Goal: Task Accomplishment & Management: Manage account settings

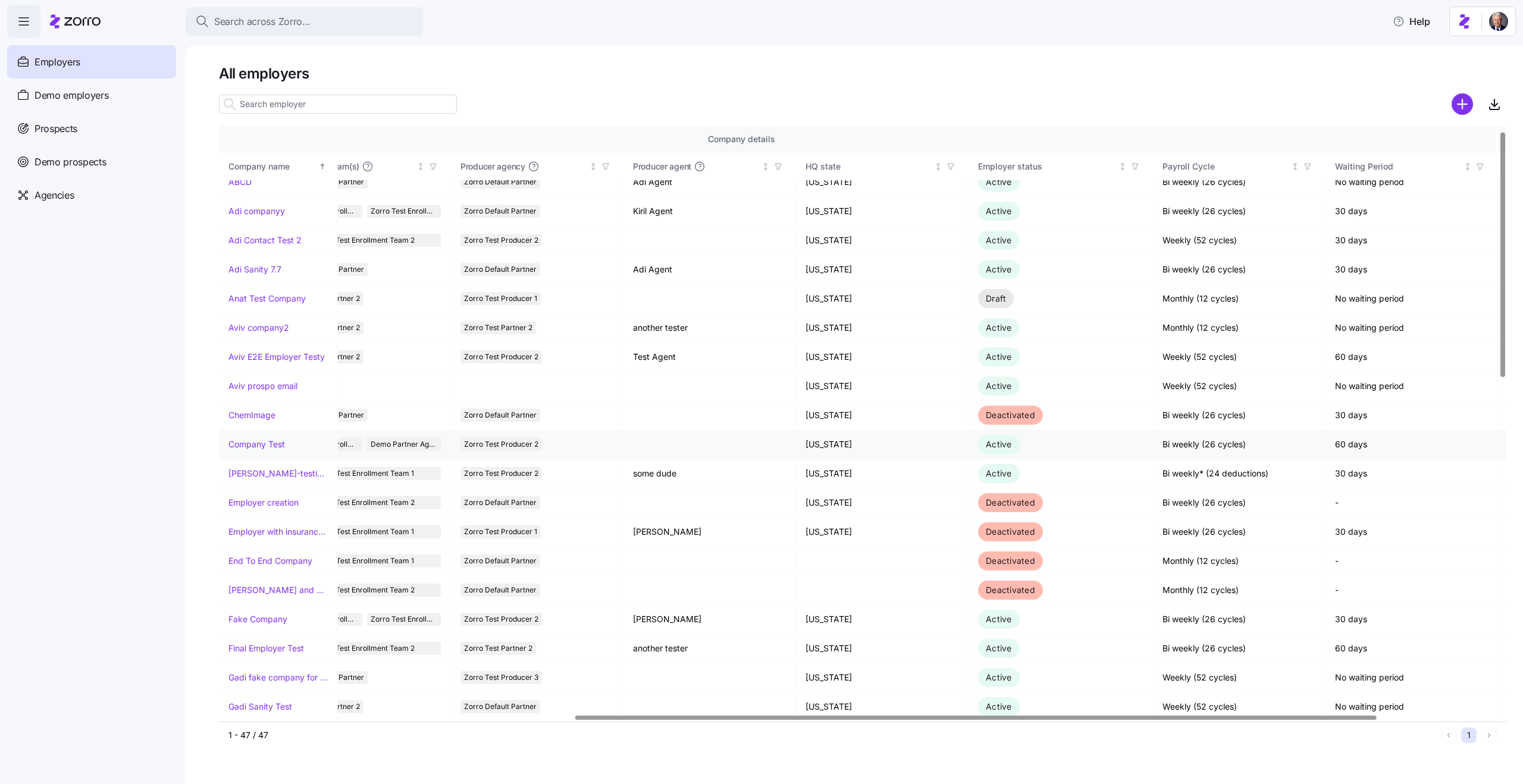
scroll to position [12, 0]
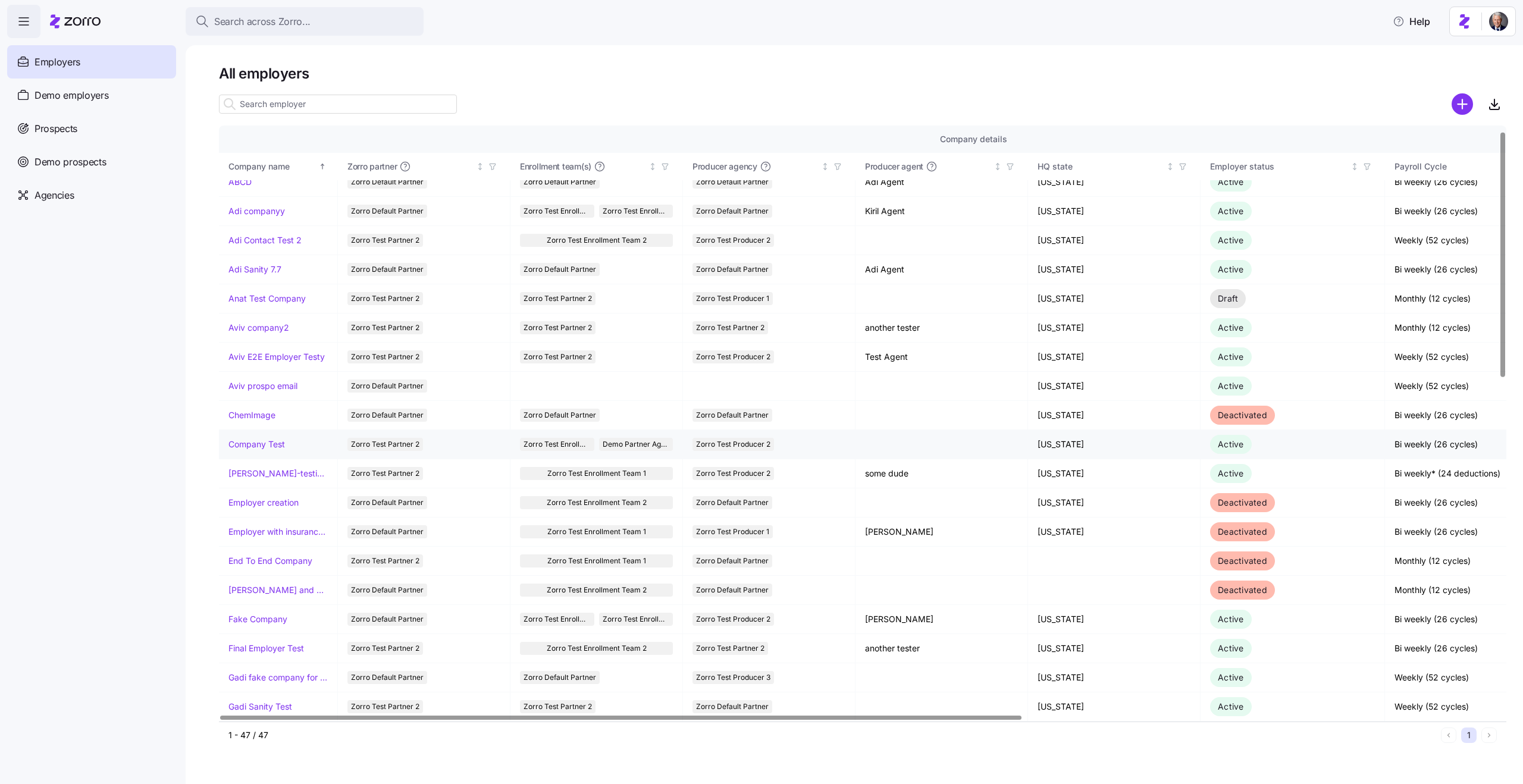
click at [251, 449] on link "Company Test" at bounding box center [257, 444] width 56 height 12
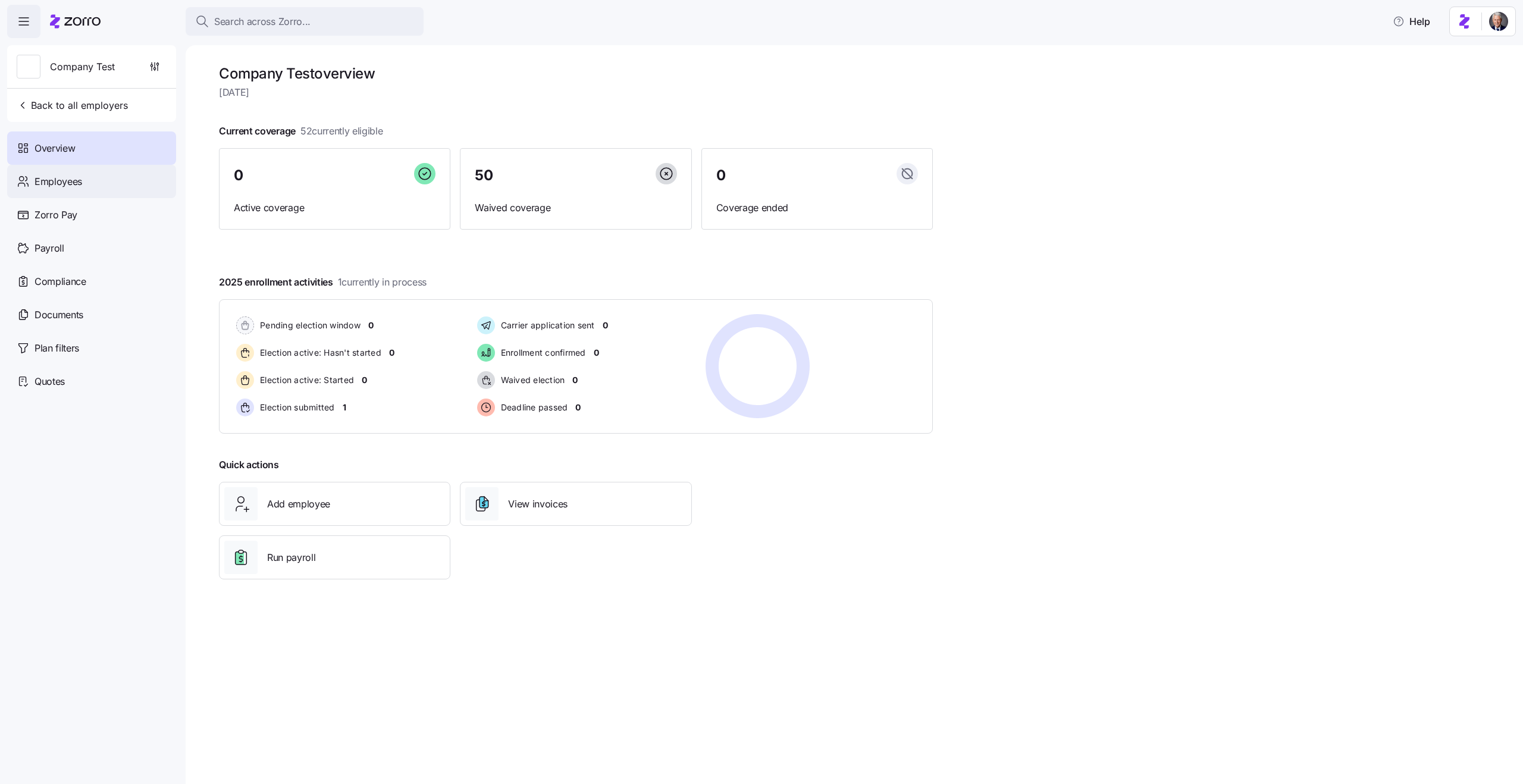
click at [82, 181] on div "Employees" at bounding box center [91, 181] width 169 height 33
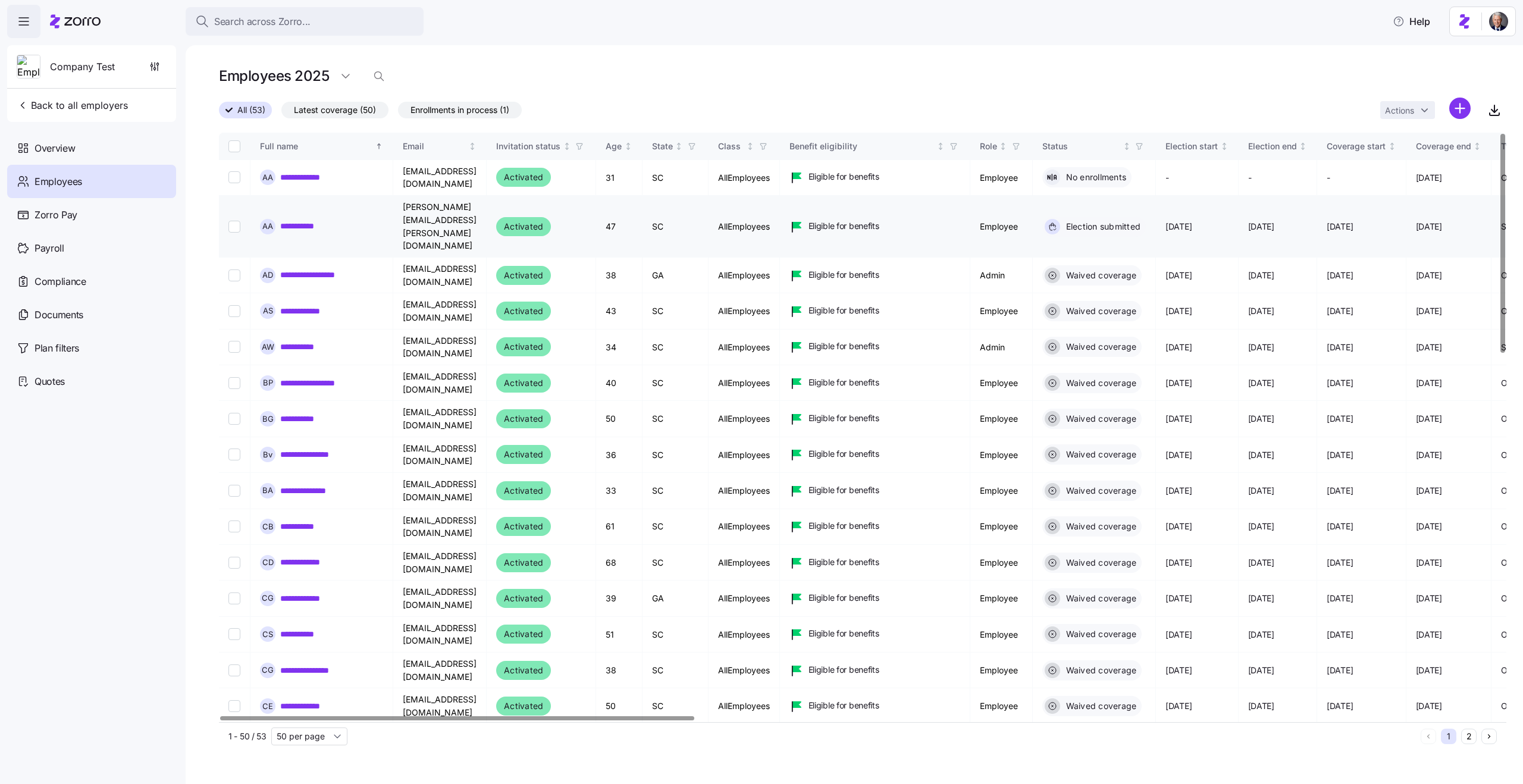
click at [286, 220] on link "**********" at bounding box center [303, 226] width 45 height 12
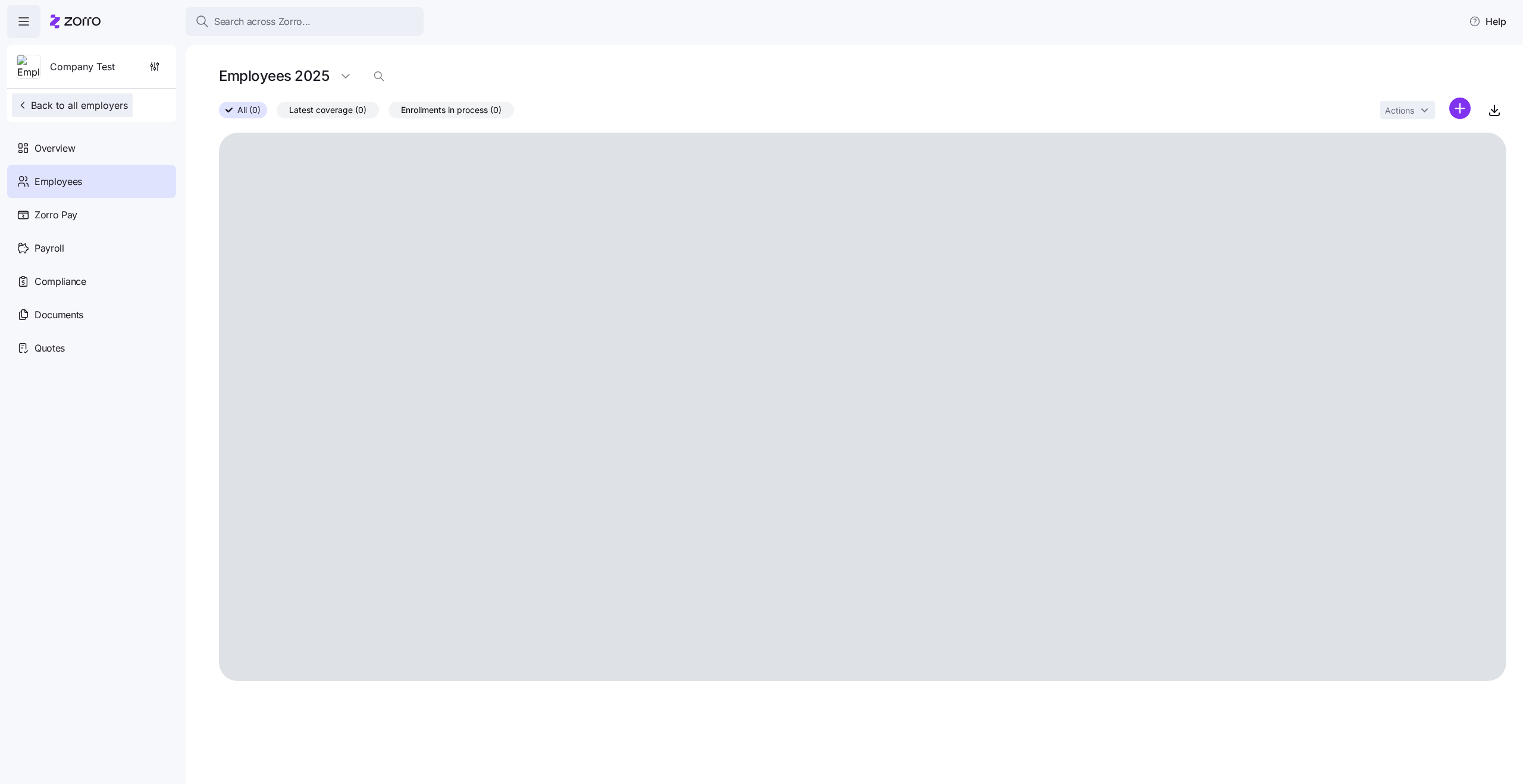
click at [102, 108] on span "Back to all employers" at bounding box center [72, 105] width 111 height 14
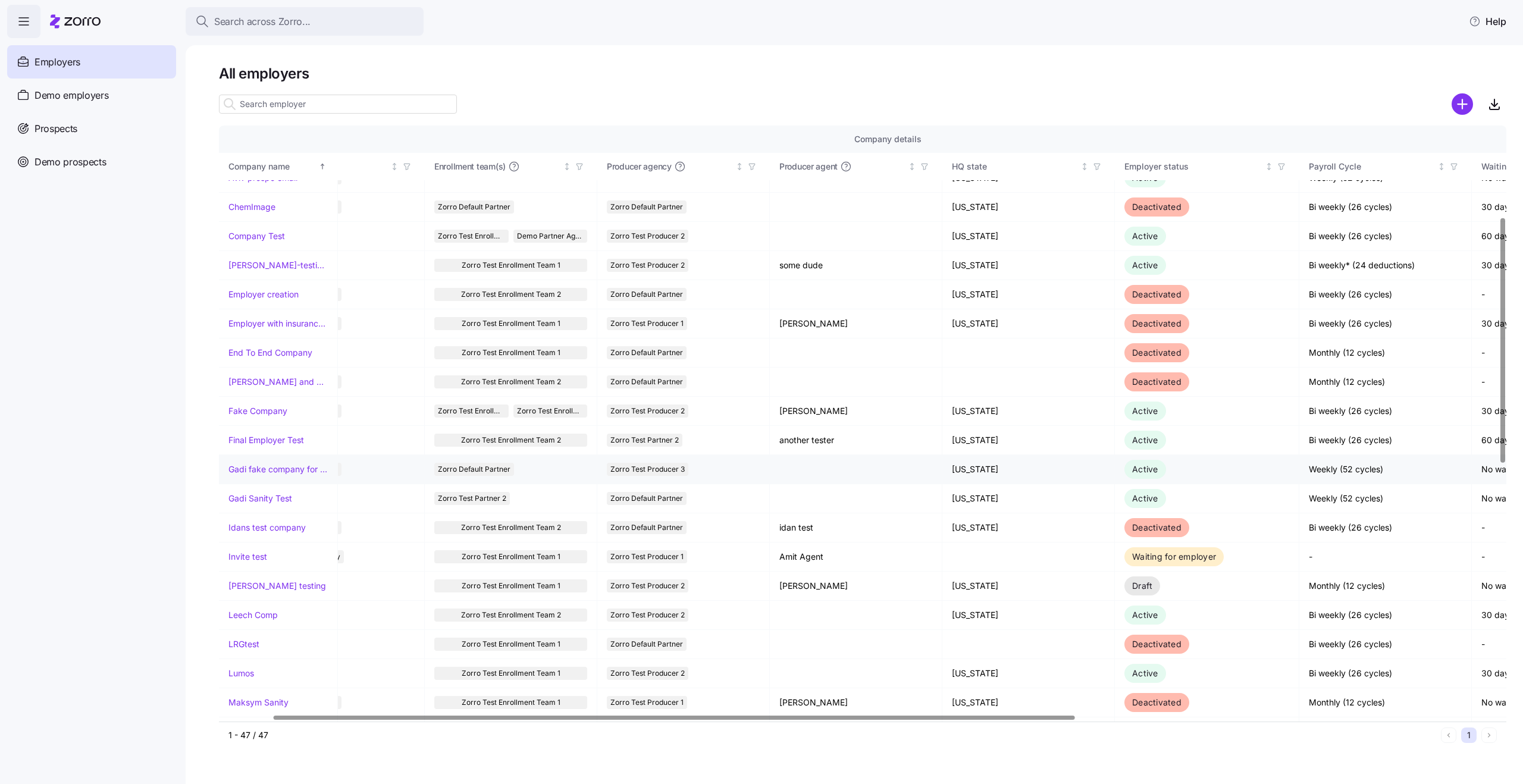
scroll to position [221, 0]
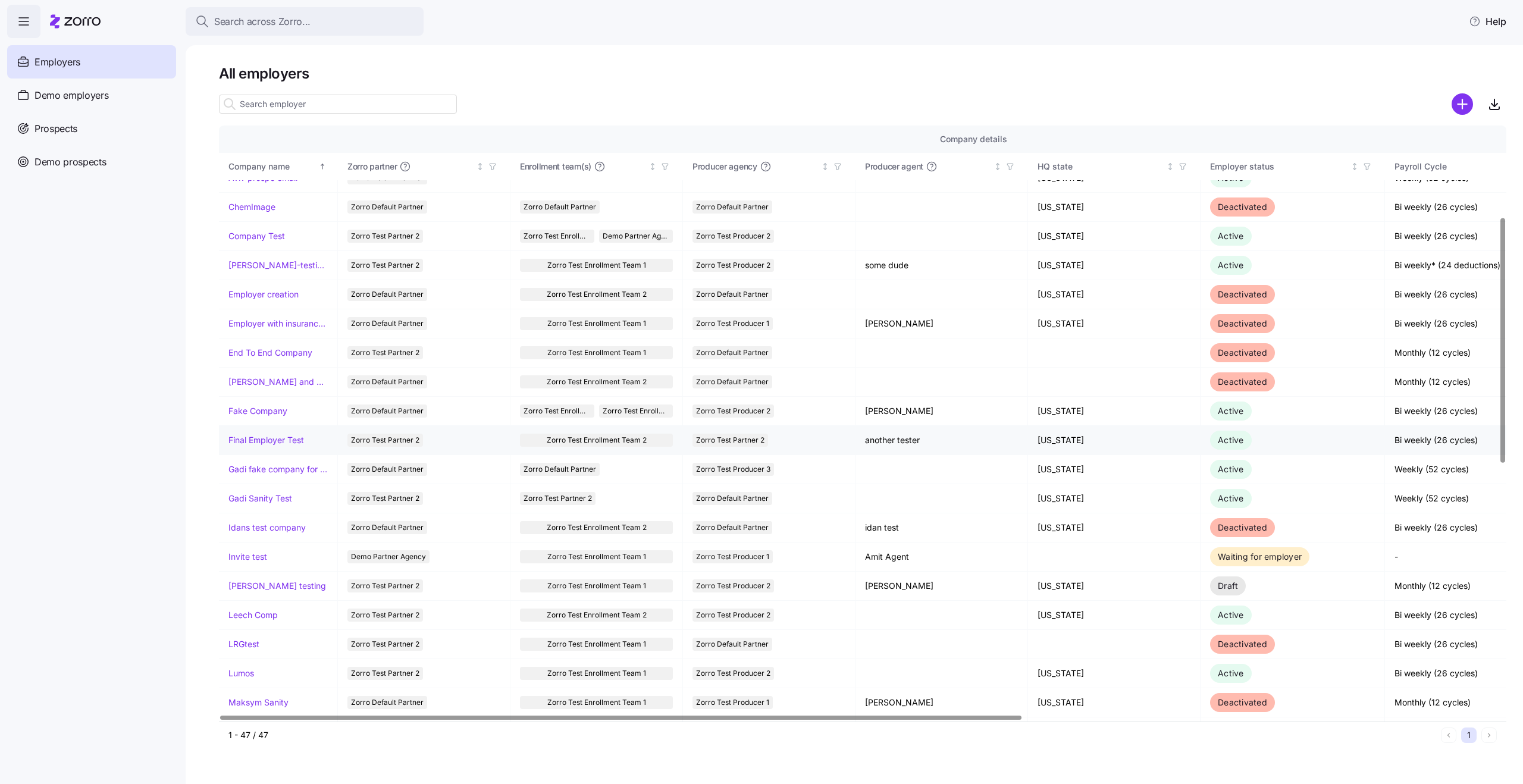
click at [256, 440] on link "Final Employer Test" at bounding box center [267, 440] width 76 height 12
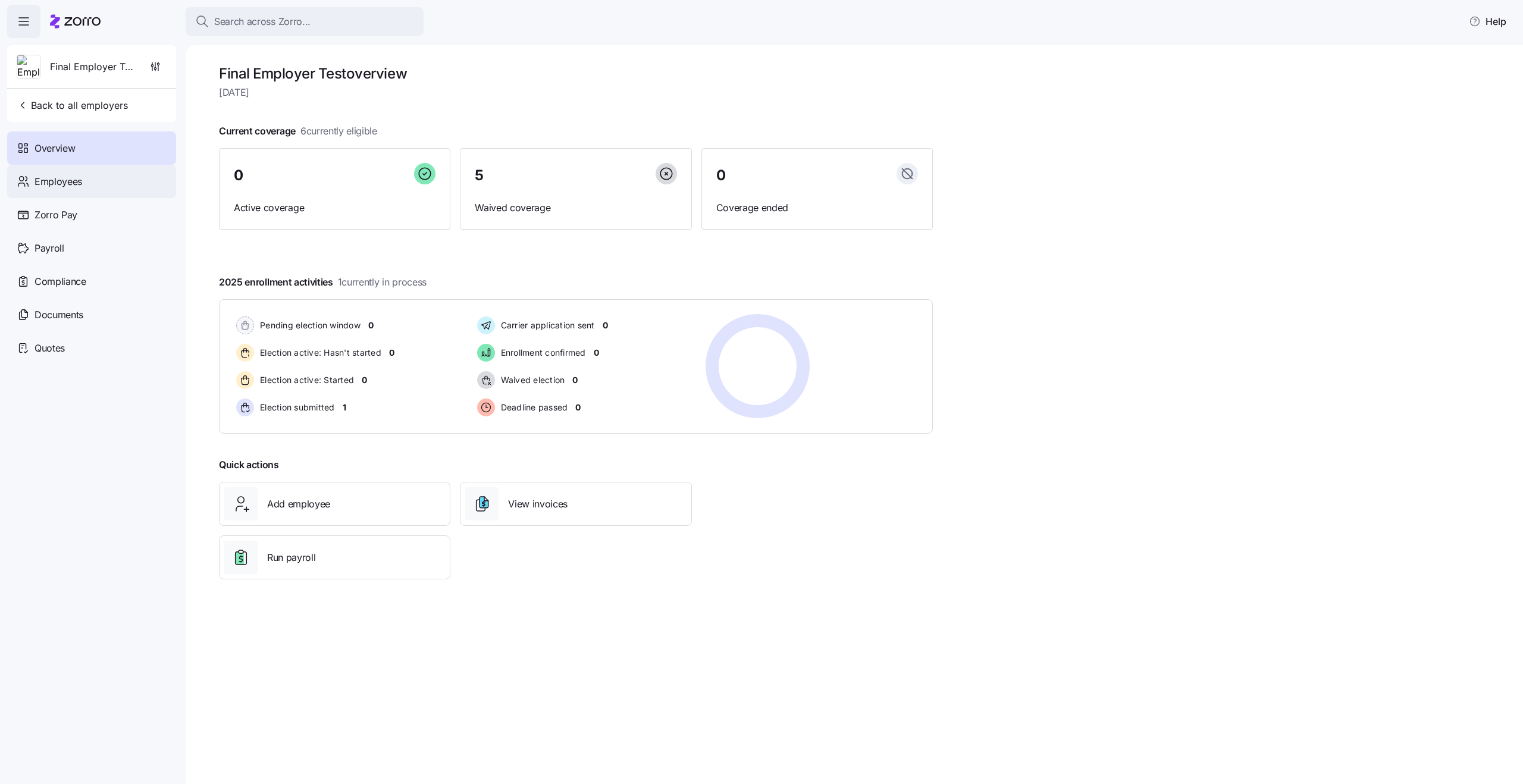
click at [63, 179] on span "Employees" at bounding box center [58, 182] width 48 height 15
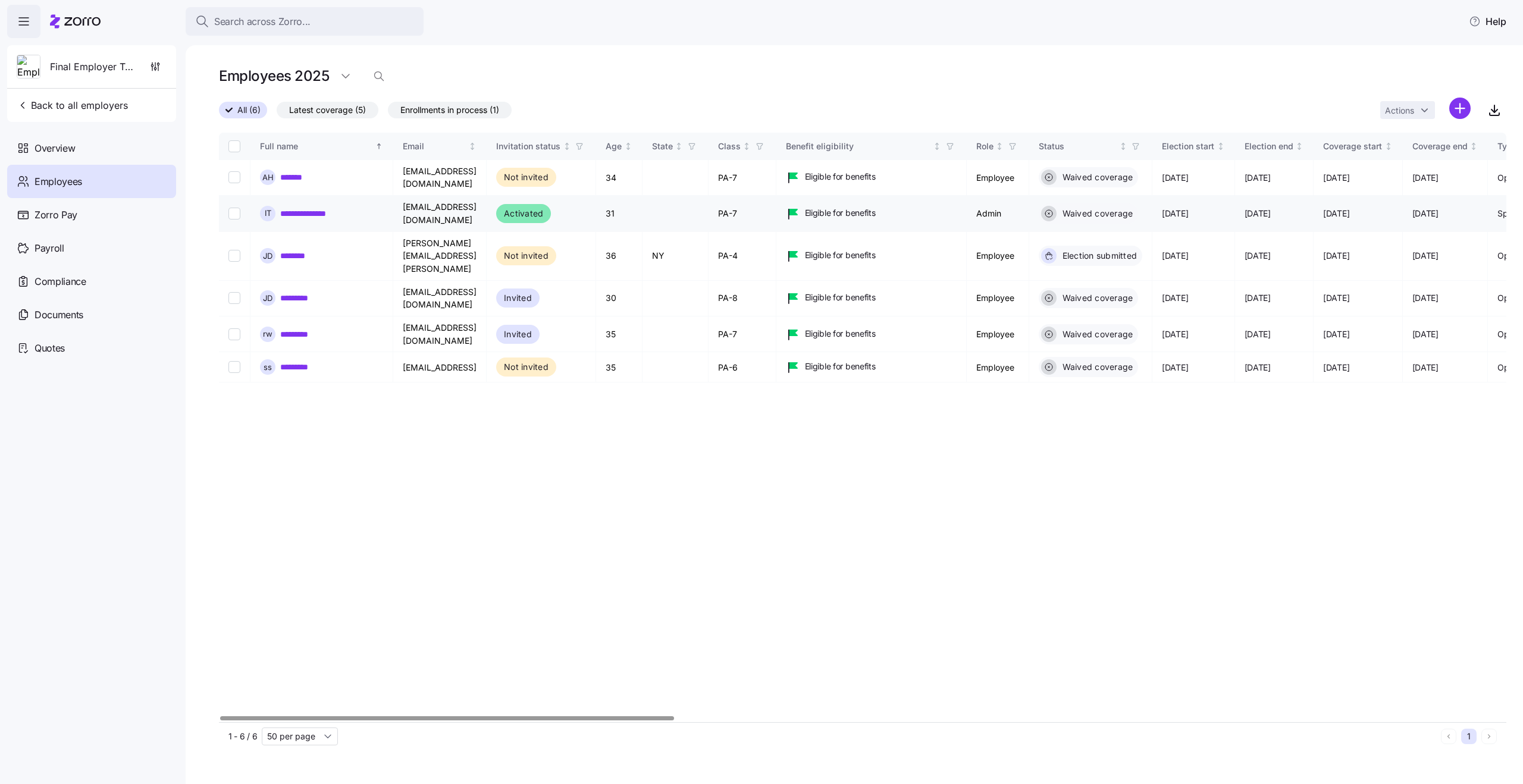
click at [311, 208] on link "**********" at bounding box center [312, 214] width 63 height 12
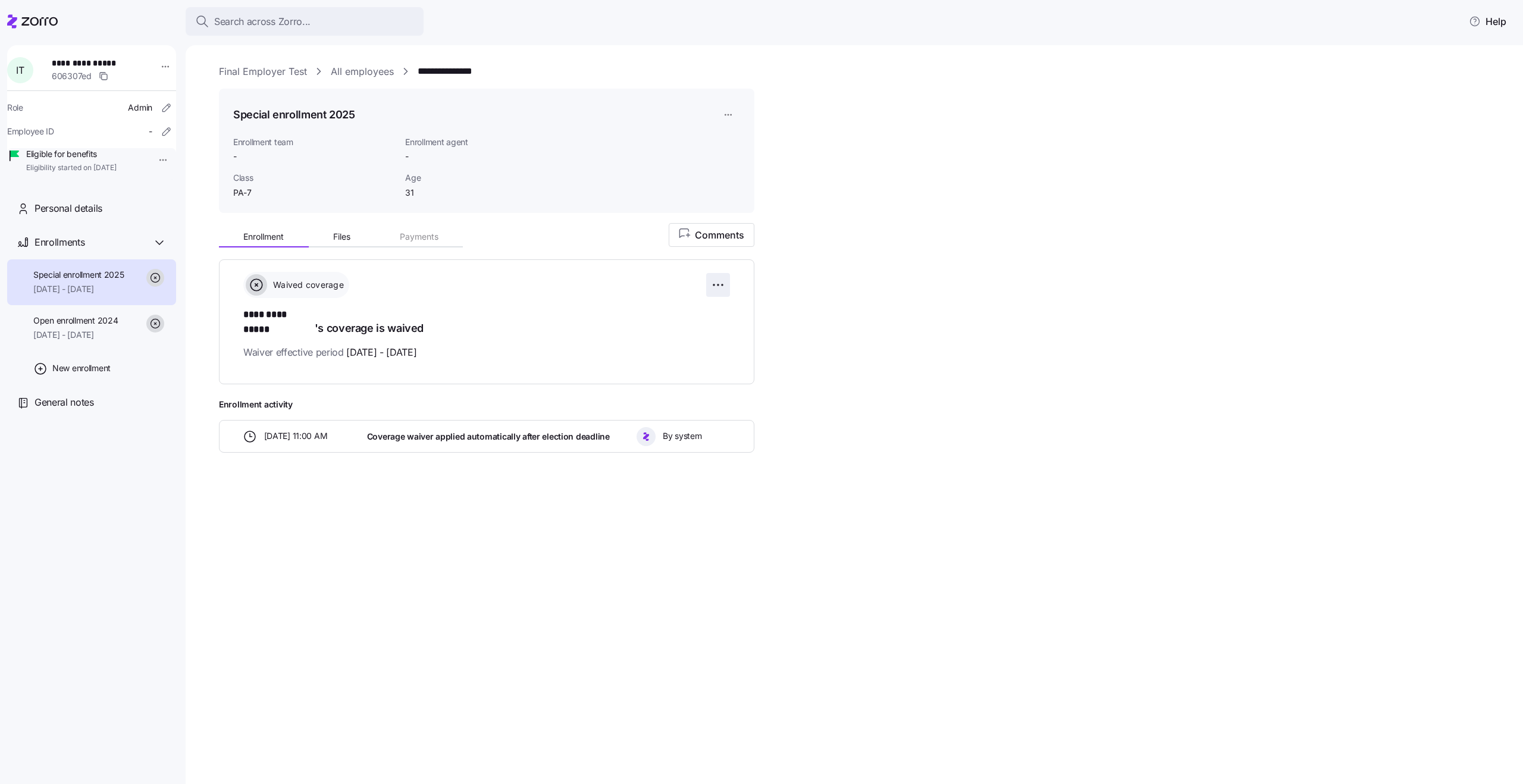
click at [719, 281] on html "**********" at bounding box center [761, 388] width 1523 height 777
click at [647, 346] on span "Reset election" at bounding box center [627, 352] width 52 height 12
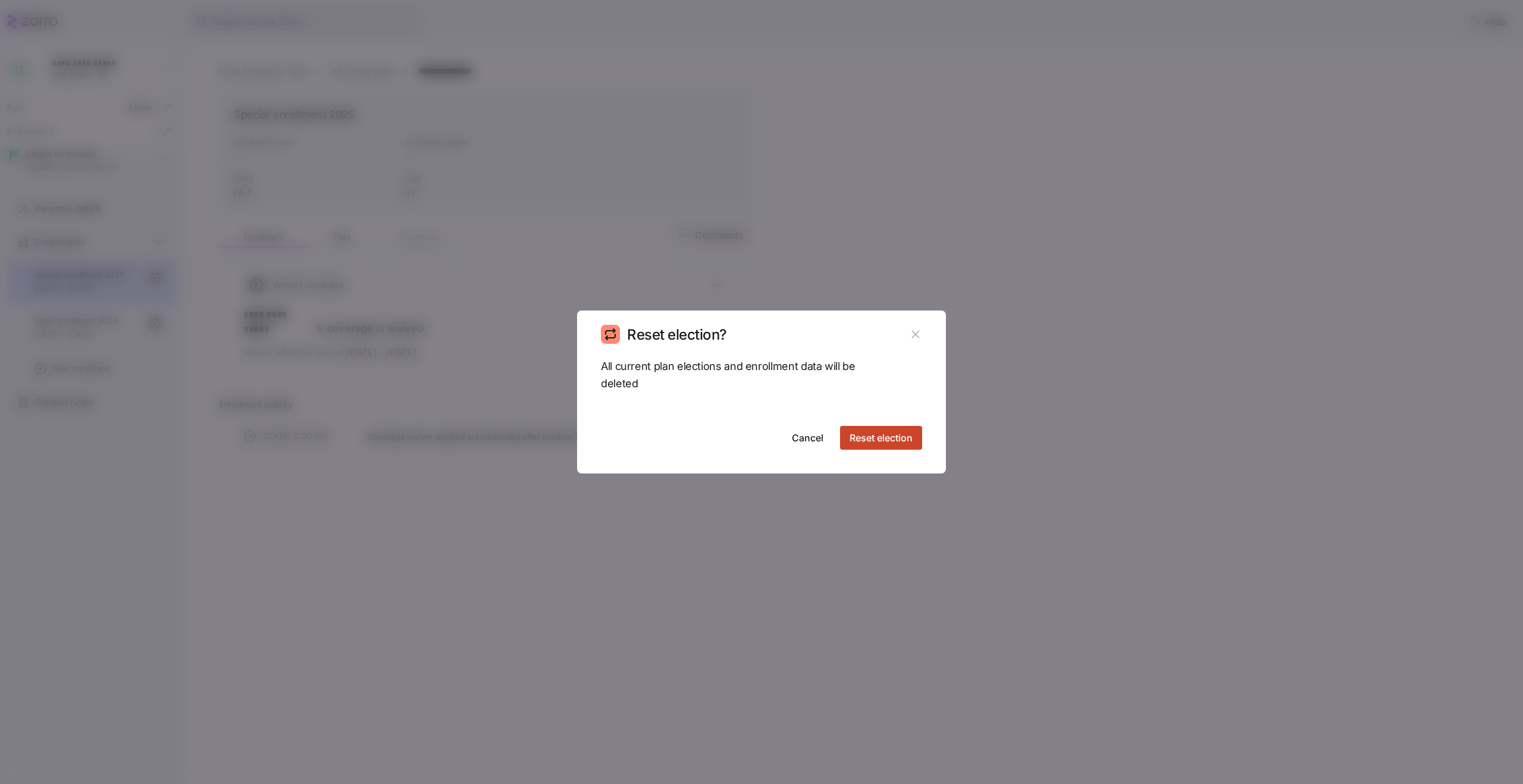
click at [879, 432] on span "Reset election" at bounding box center [881, 438] width 63 height 14
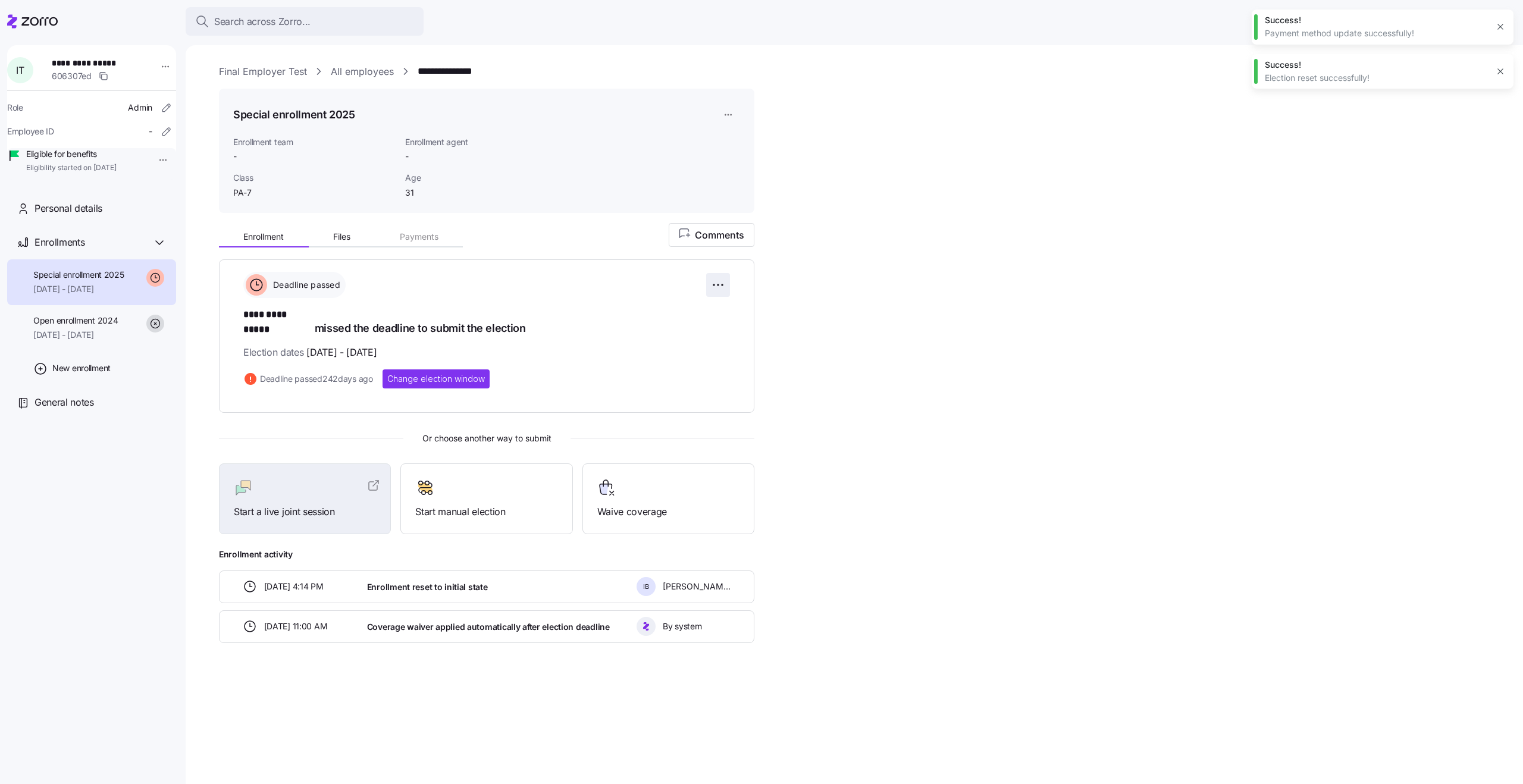
click at [719, 280] on html "**********" at bounding box center [761, 388] width 1523 height 777
click at [689, 316] on span "Change election window" at bounding box center [673, 314] width 91 height 12
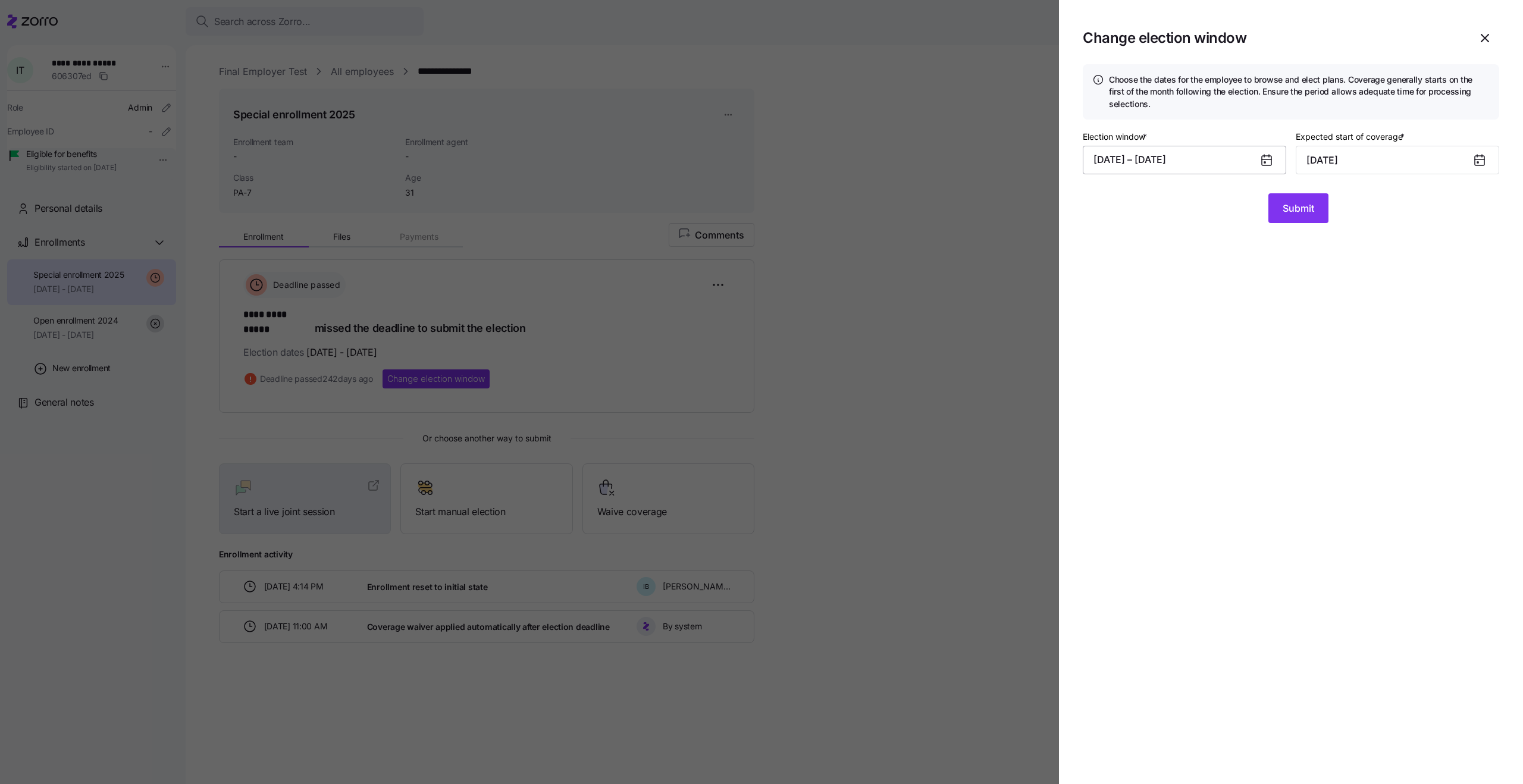
click at [1221, 166] on button "11/24/2024 – 12/20/2024" at bounding box center [1184, 160] width 203 height 29
click at [1282, 204] on icon "button" at bounding box center [1283, 201] width 13 height 13
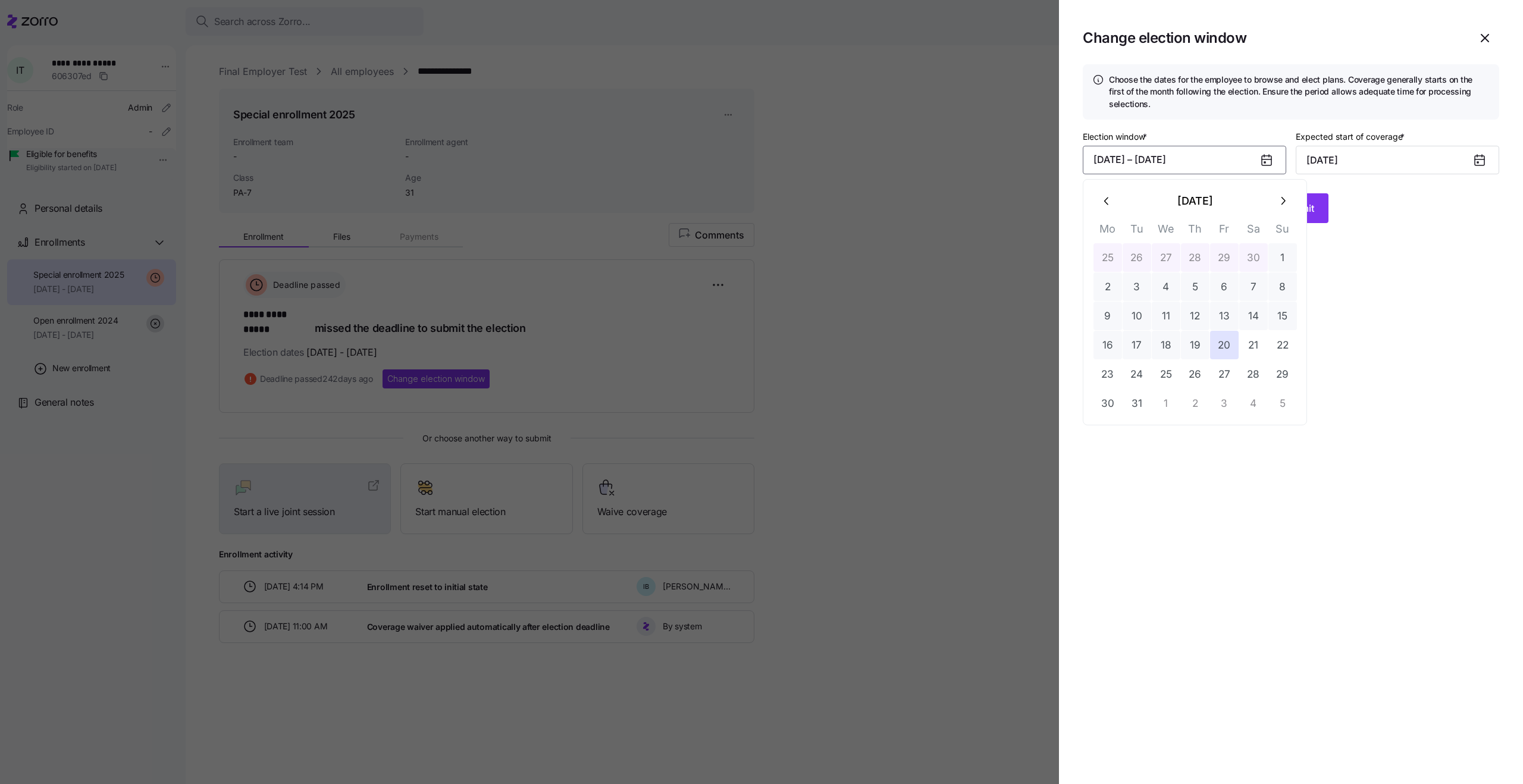
click at [1282, 204] on icon "button" at bounding box center [1283, 201] width 13 height 13
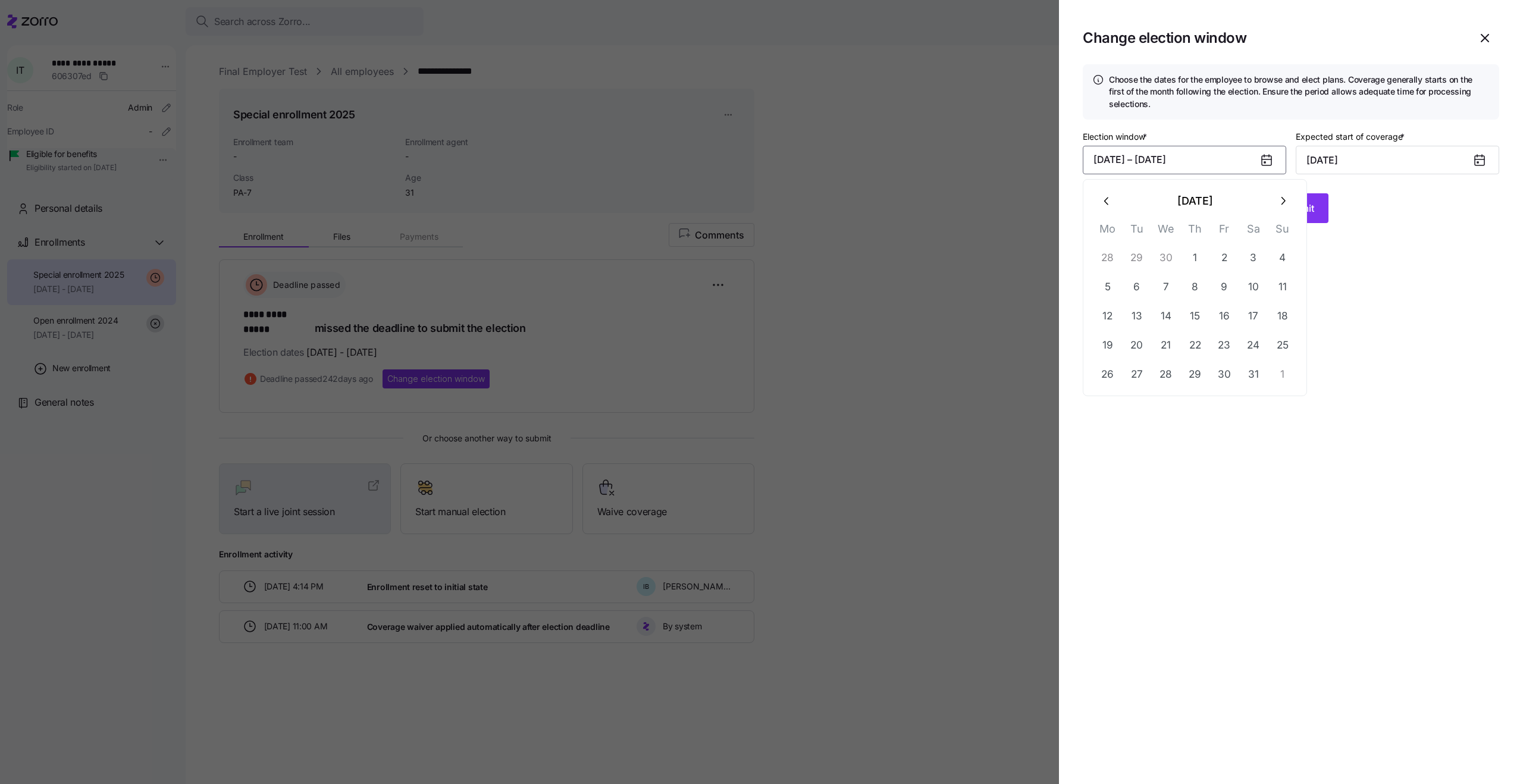
click at [1282, 204] on icon "button" at bounding box center [1283, 201] width 13 height 13
click at [1221, 265] on button "1" at bounding box center [1224, 257] width 29 height 29
click at [1258, 342] on button "23" at bounding box center [1253, 345] width 29 height 29
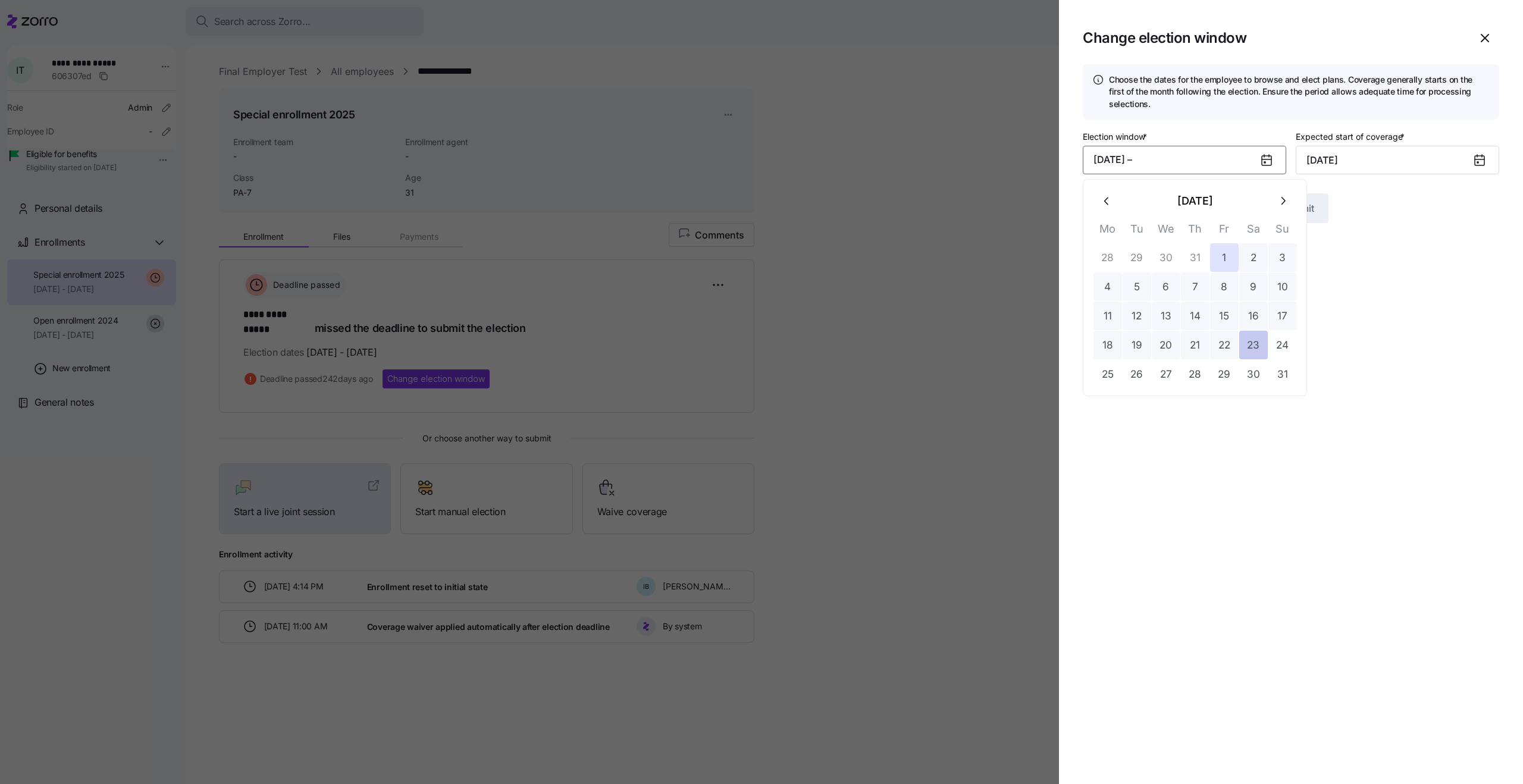
type input "September 1, 2025"
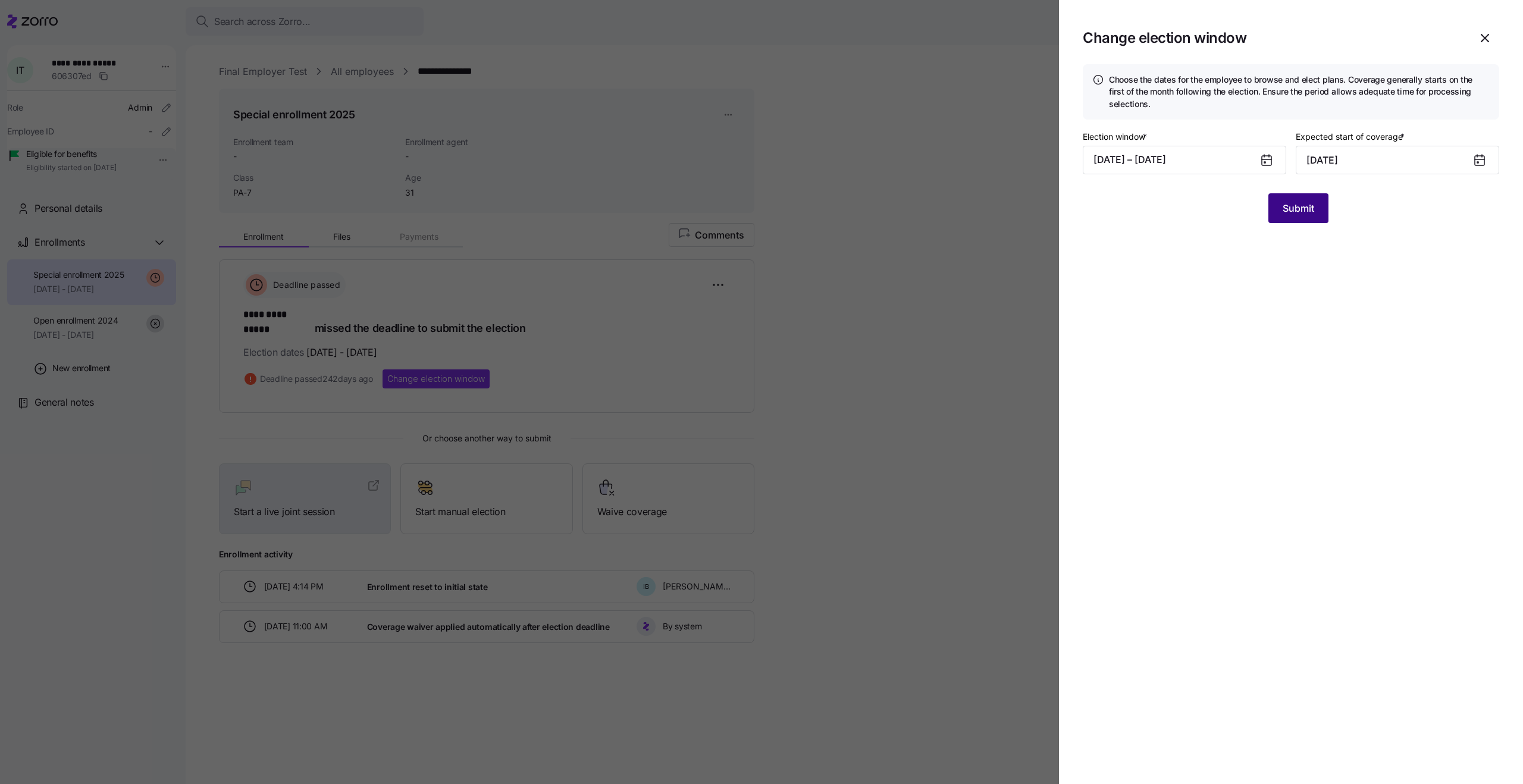
click at [1294, 208] on span "Submit" at bounding box center [1298, 208] width 31 height 14
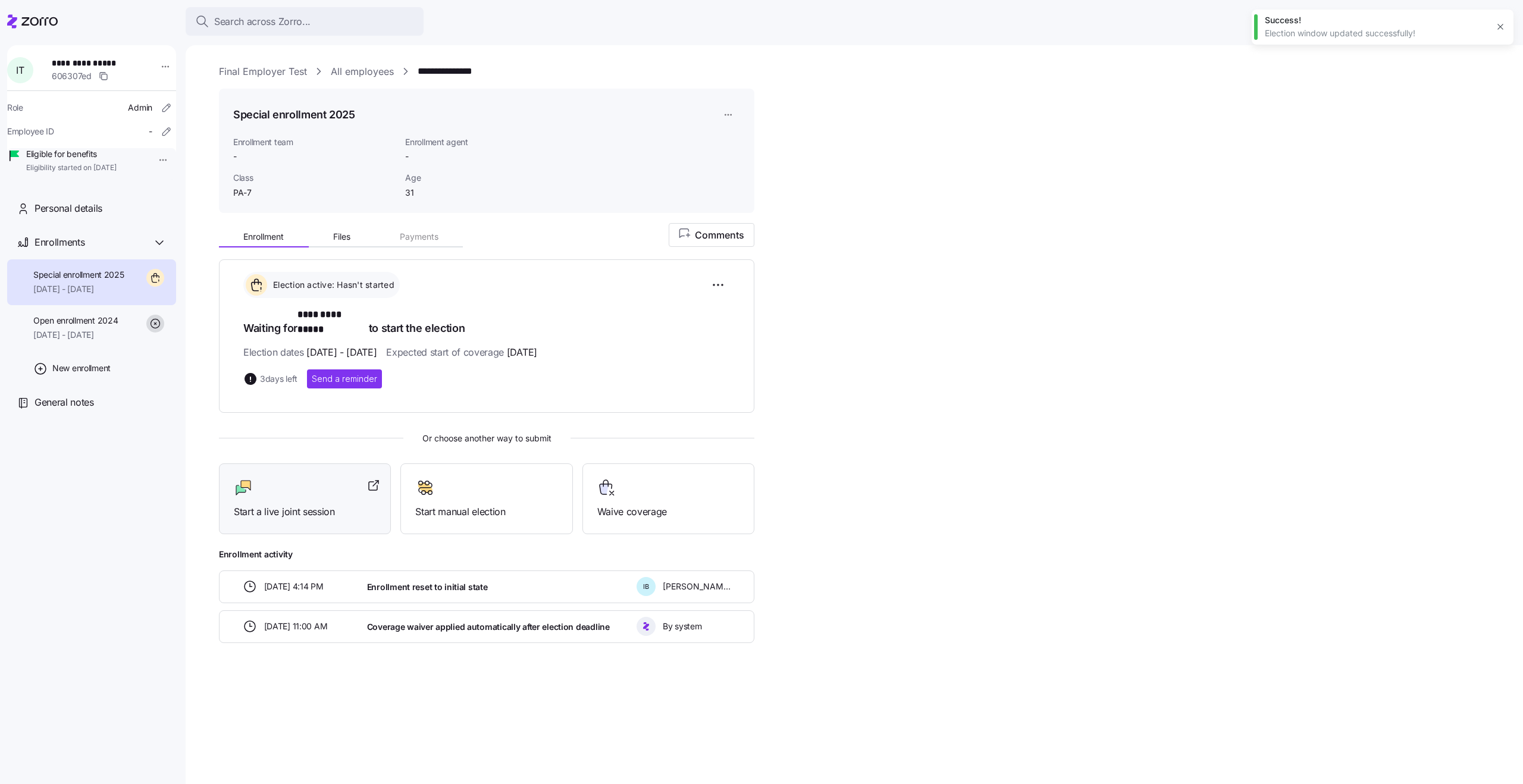
click at [262, 504] on span "Start a live joint session" at bounding box center [305, 512] width 142 height 15
click at [1077, 244] on div "**********" at bounding box center [862, 433] width 1287 height 421
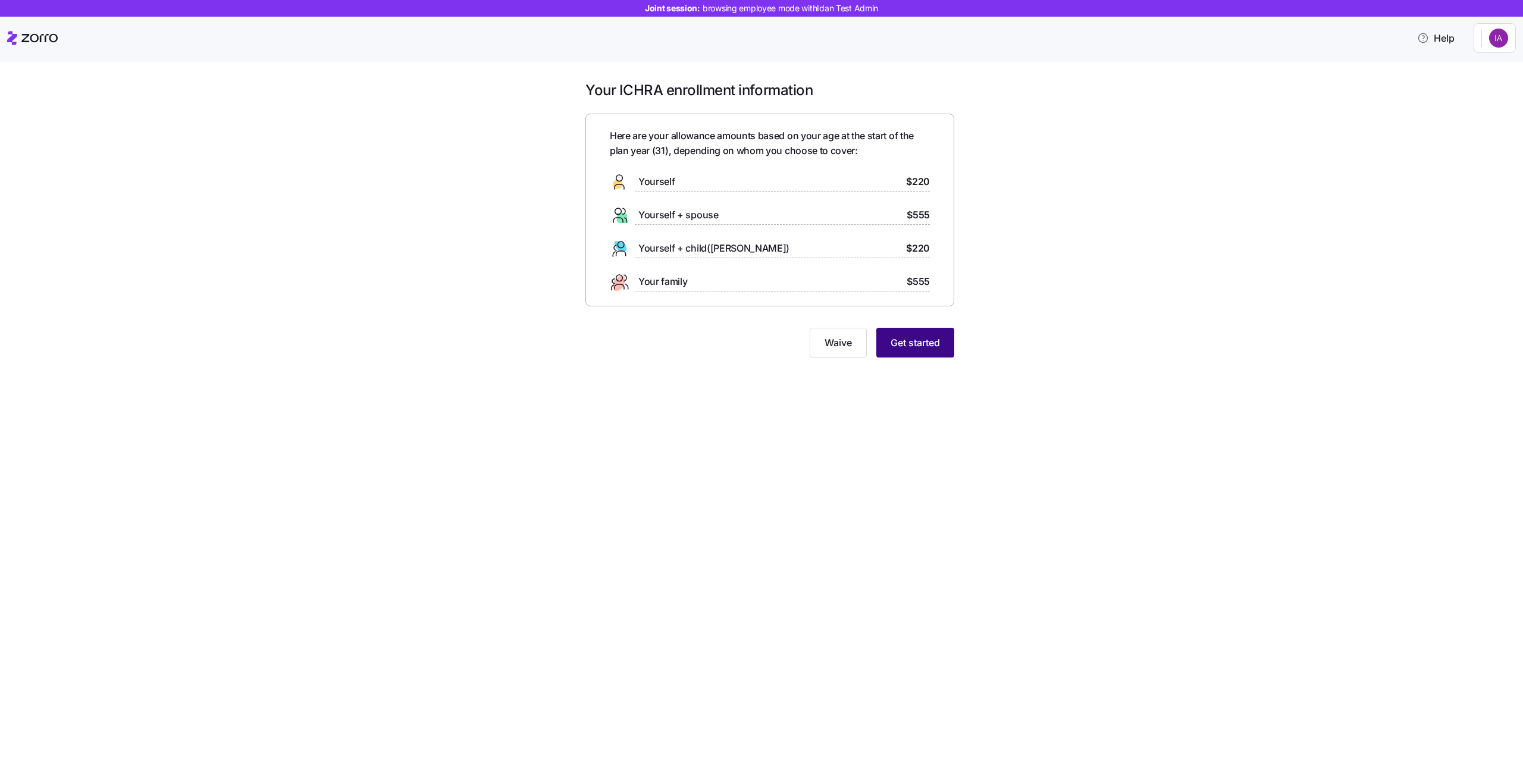
click at [892, 348] on span "Get started" at bounding box center [915, 342] width 50 height 14
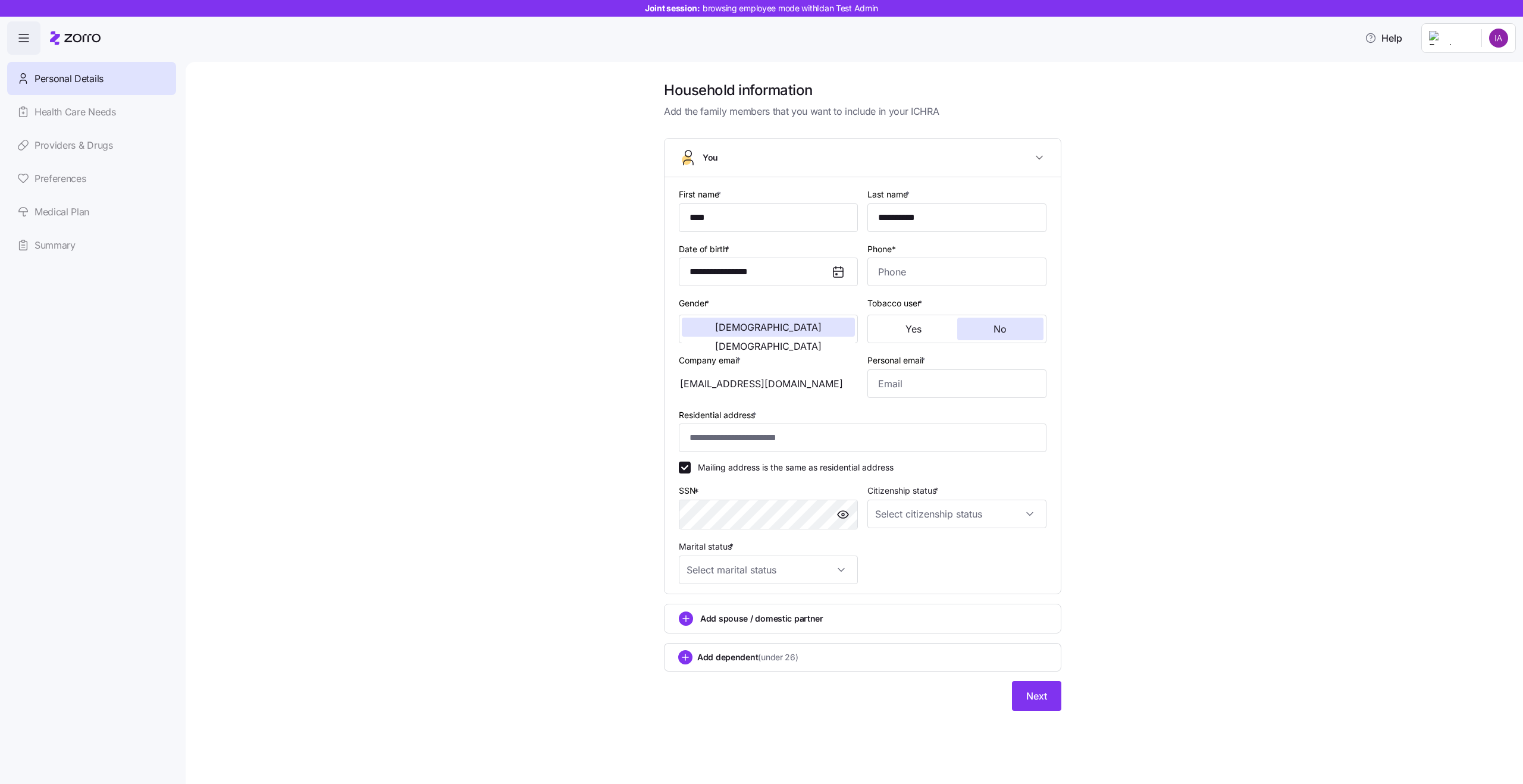
click at [926, 287] on div "Phone*" at bounding box center [957, 264] width 189 height 55
click at [908, 262] on input "Phone*" at bounding box center [957, 272] width 179 height 29
type input "(508) 889-0645"
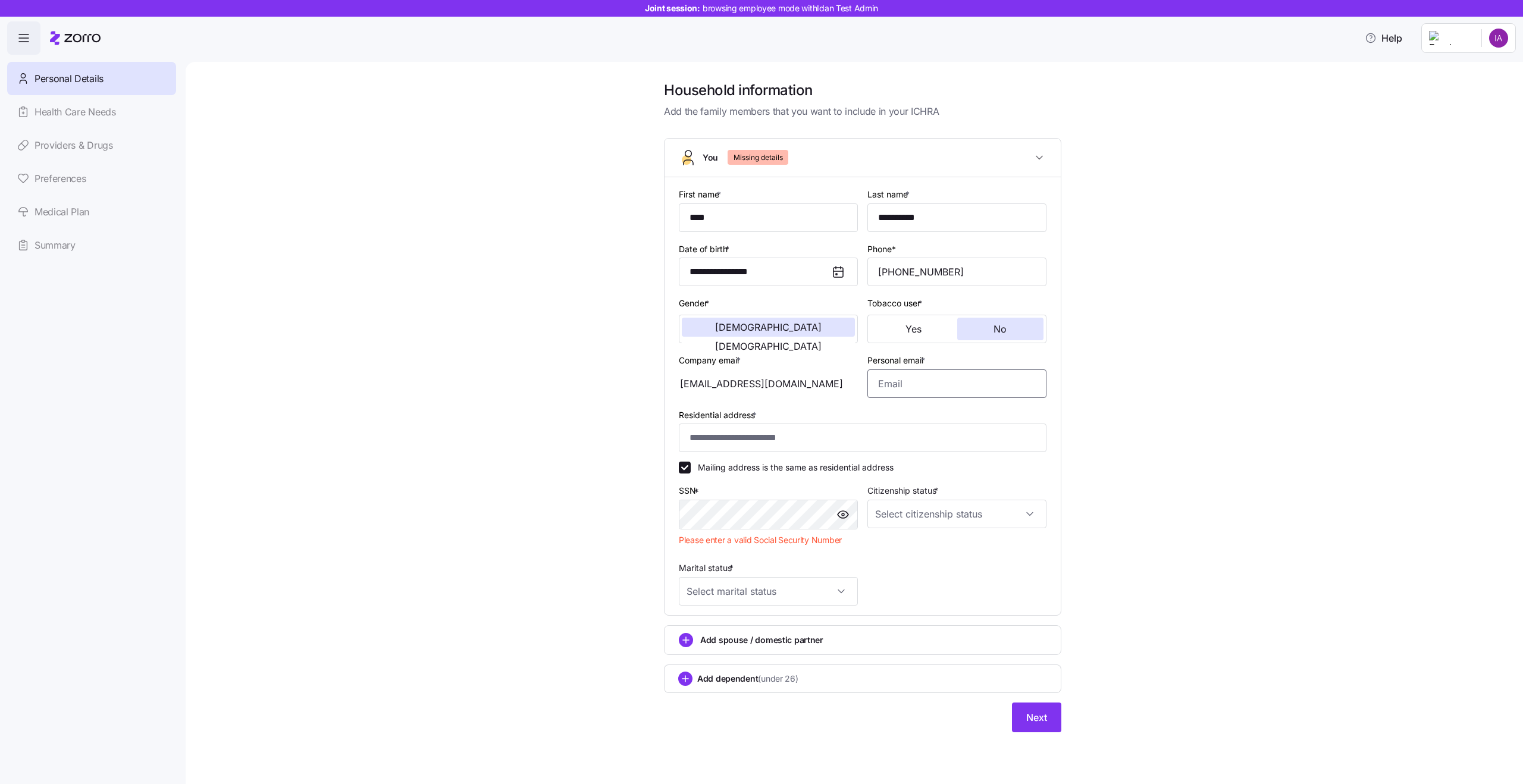
click at [933, 377] on input "Personal email *" at bounding box center [957, 384] width 179 height 29
type input "sarit3456@gmddfhgjg.com"
click at [939, 389] on input "sarit3456@gmddfhgjg.com" at bounding box center [957, 384] width 179 height 29
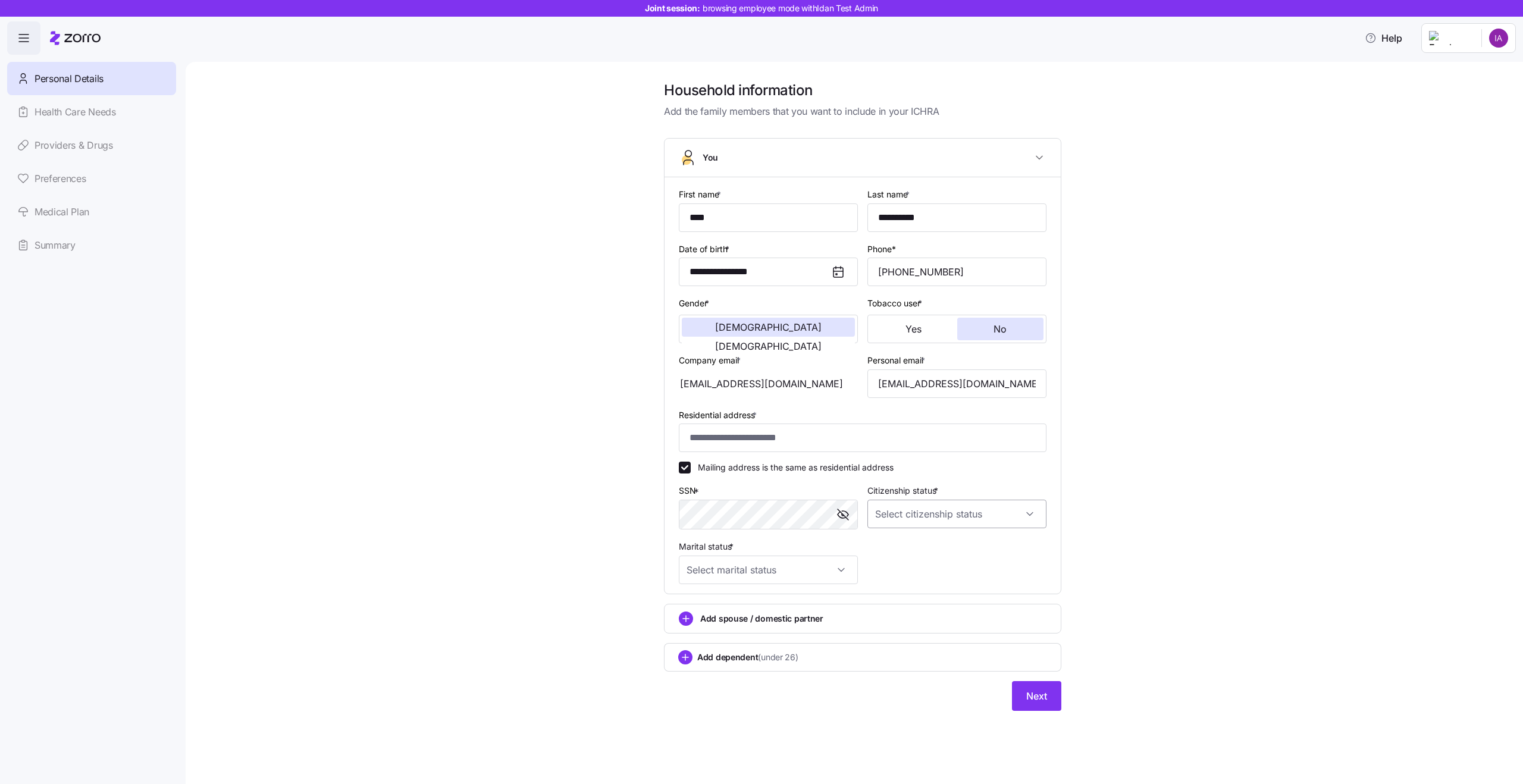
click at [933, 512] on input "Citizenship status *" at bounding box center [957, 514] width 179 height 29
click at [956, 549] on div "US citizen" at bounding box center [957, 550] width 169 height 25
type input "US citizen"
click at [767, 589] on div "**********" at bounding box center [862, 385] width 368 height 416
click at [758, 571] on input "Marital status *" at bounding box center [768, 570] width 179 height 29
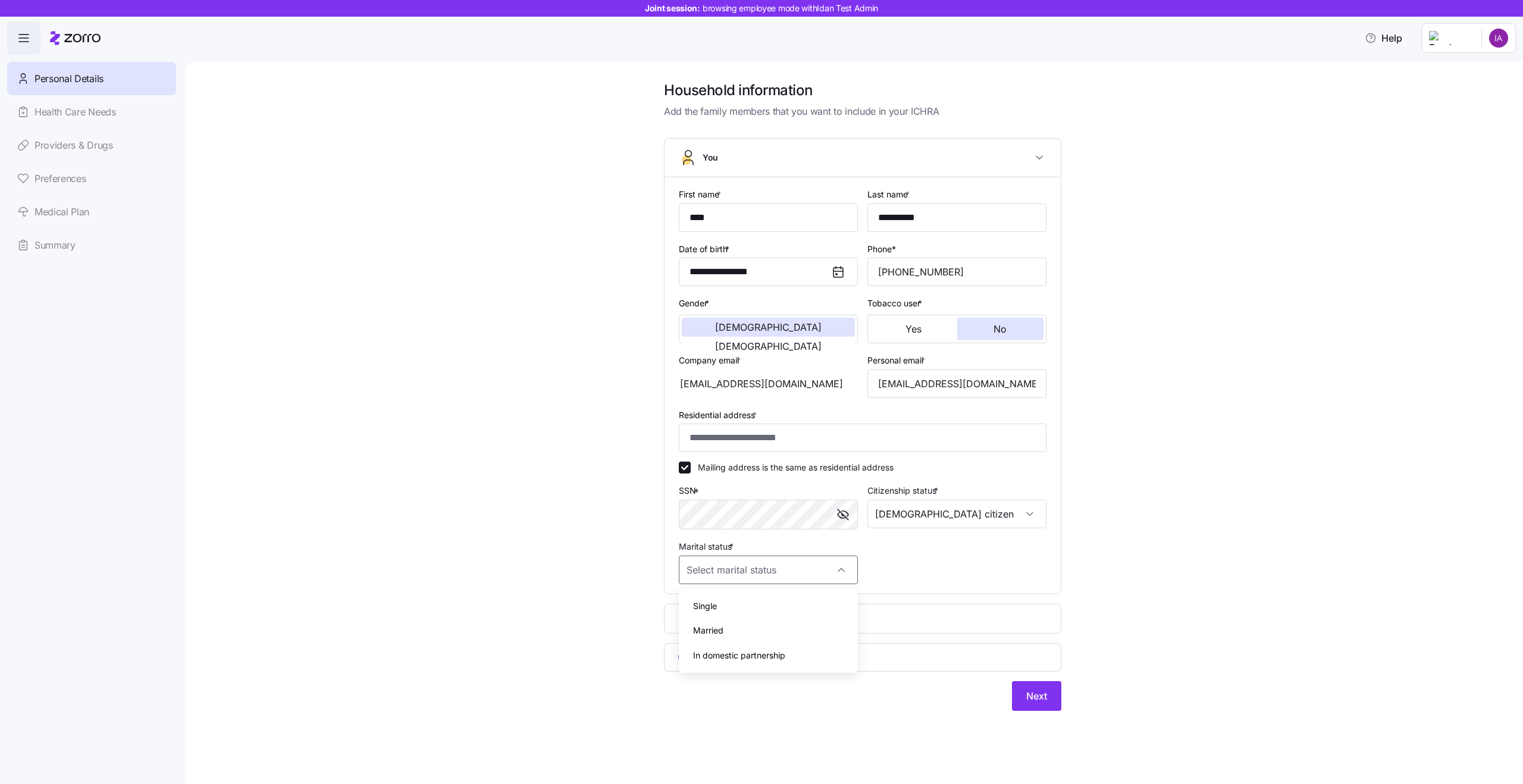
click at [764, 598] on div "Single" at bounding box center [768, 606] width 169 height 25
type input "Single"
click at [1032, 702] on span "Next" at bounding box center [1037, 696] width 21 height 14
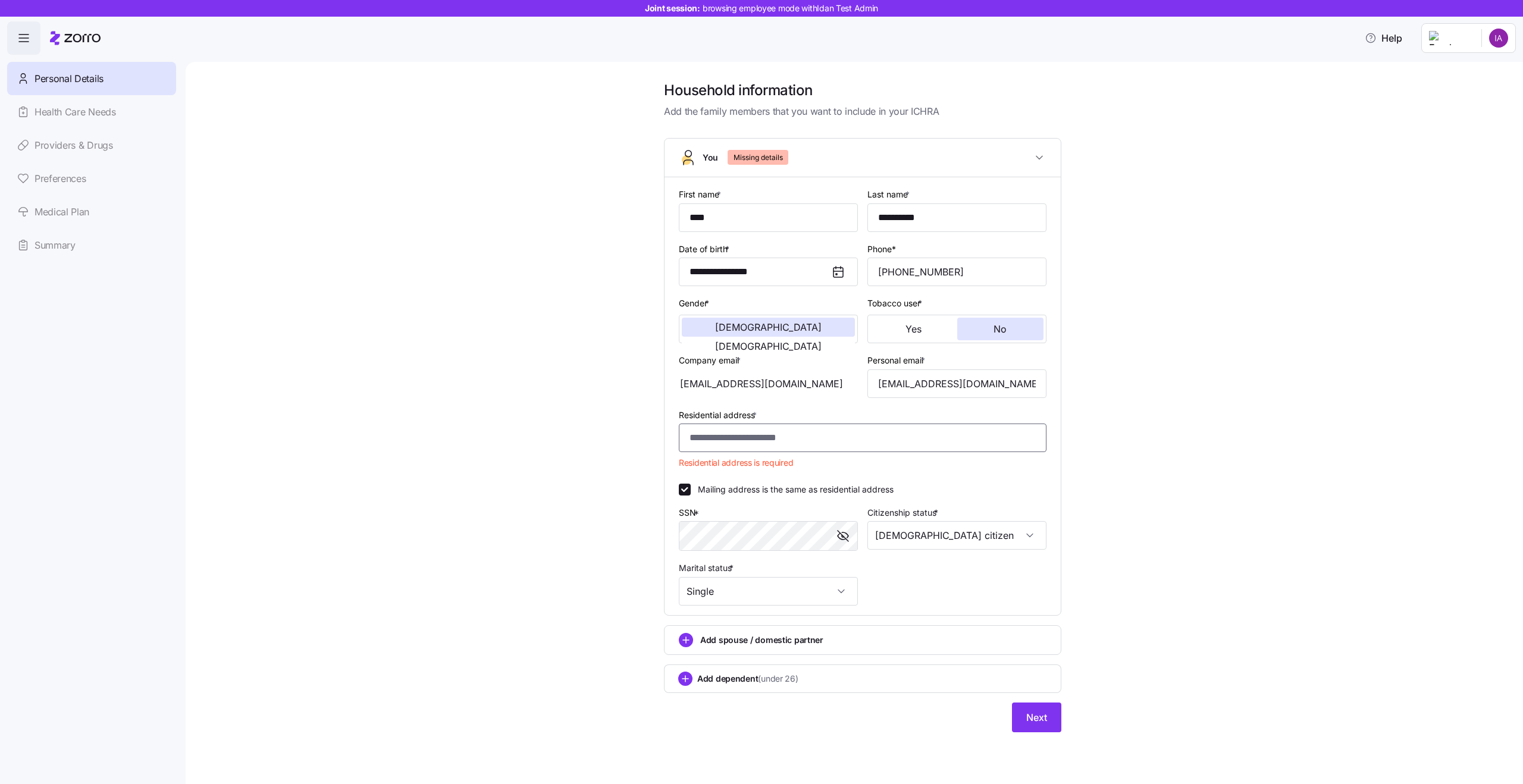
click at [747, 446] on input "Residential address *" at bounding box center [862, 438] width 368 height 29
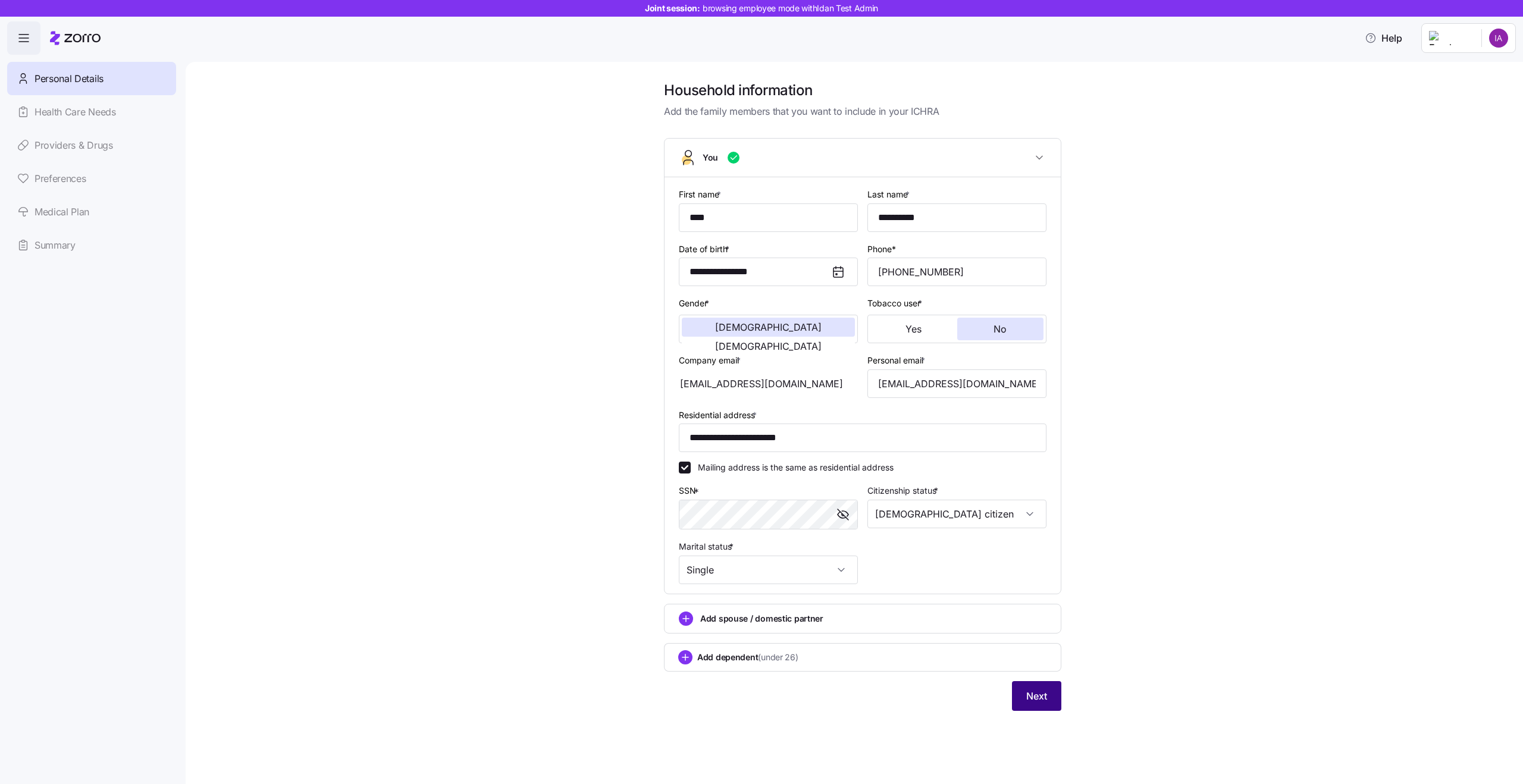
click at [1036, 702] on span "Next" at bounding box center [1037, 696] width 21 height 14
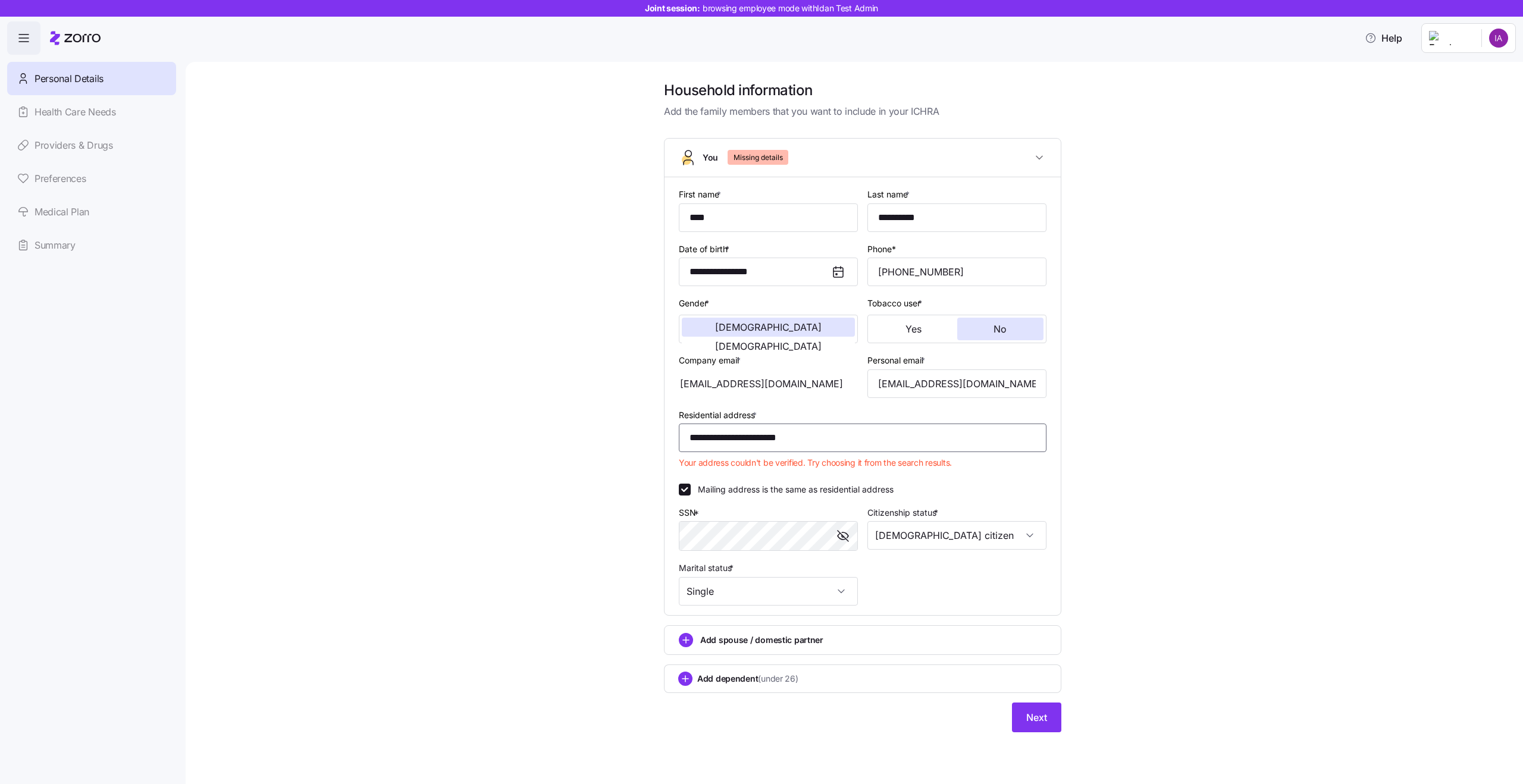
click at [823, 436] on input "**********" at bounding box center [862, 438] width 368 height 29
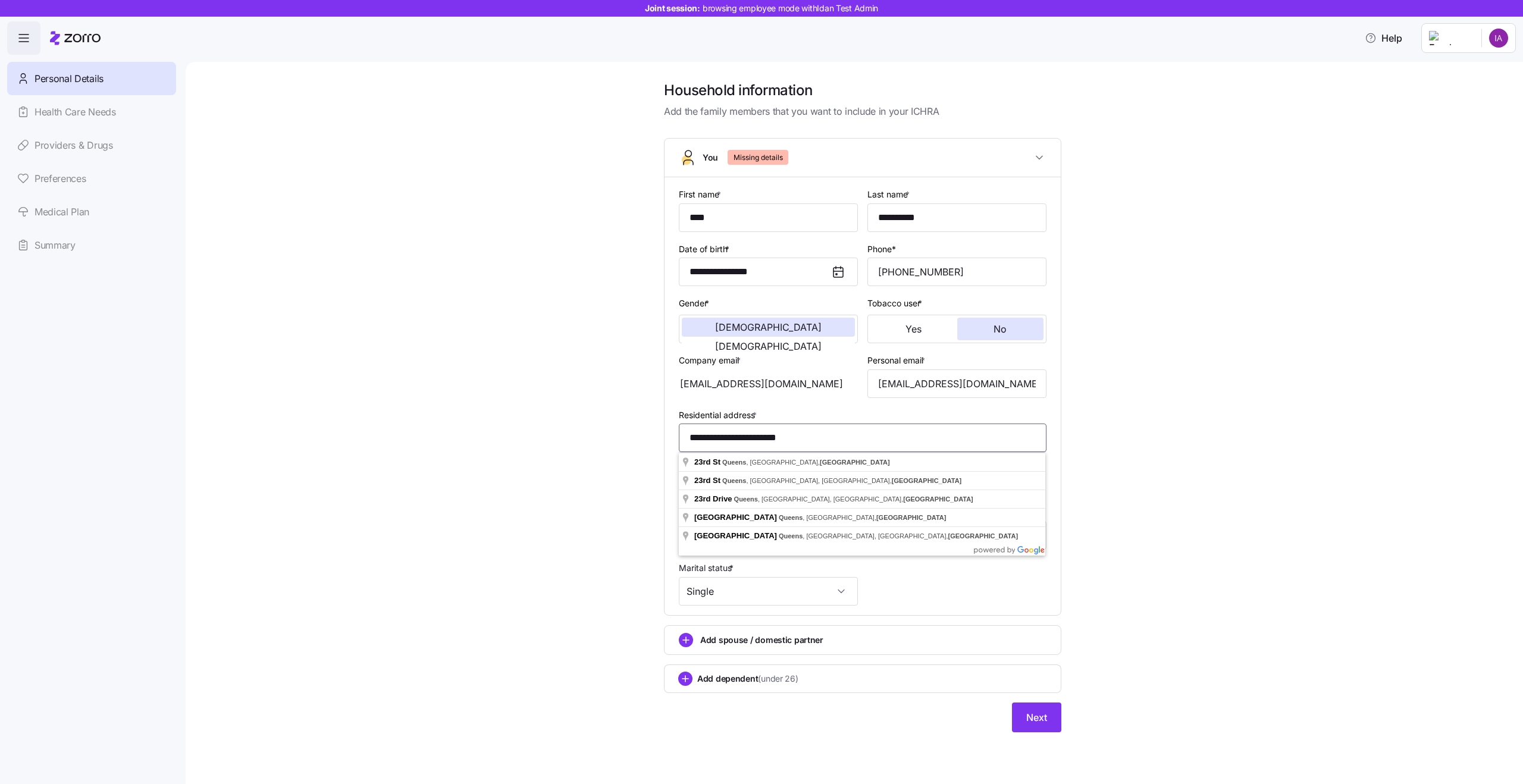
click at [823, 436] on input "**********" at bounding box center [862, 438] width 368 height 29
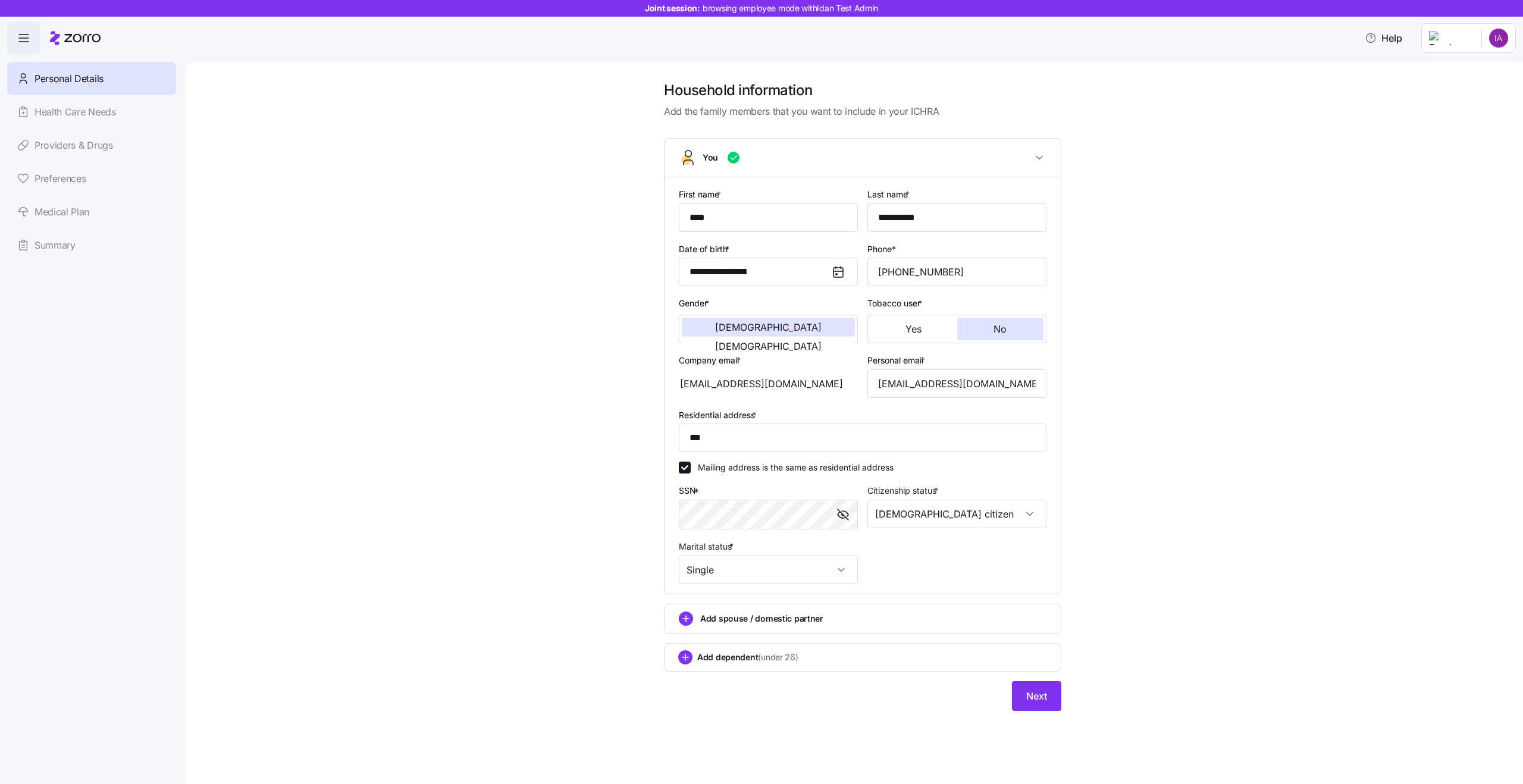
type input "**********"
click at [1050, 689] on button "Next" at bounding box center [1037, 696] width 50 height 30
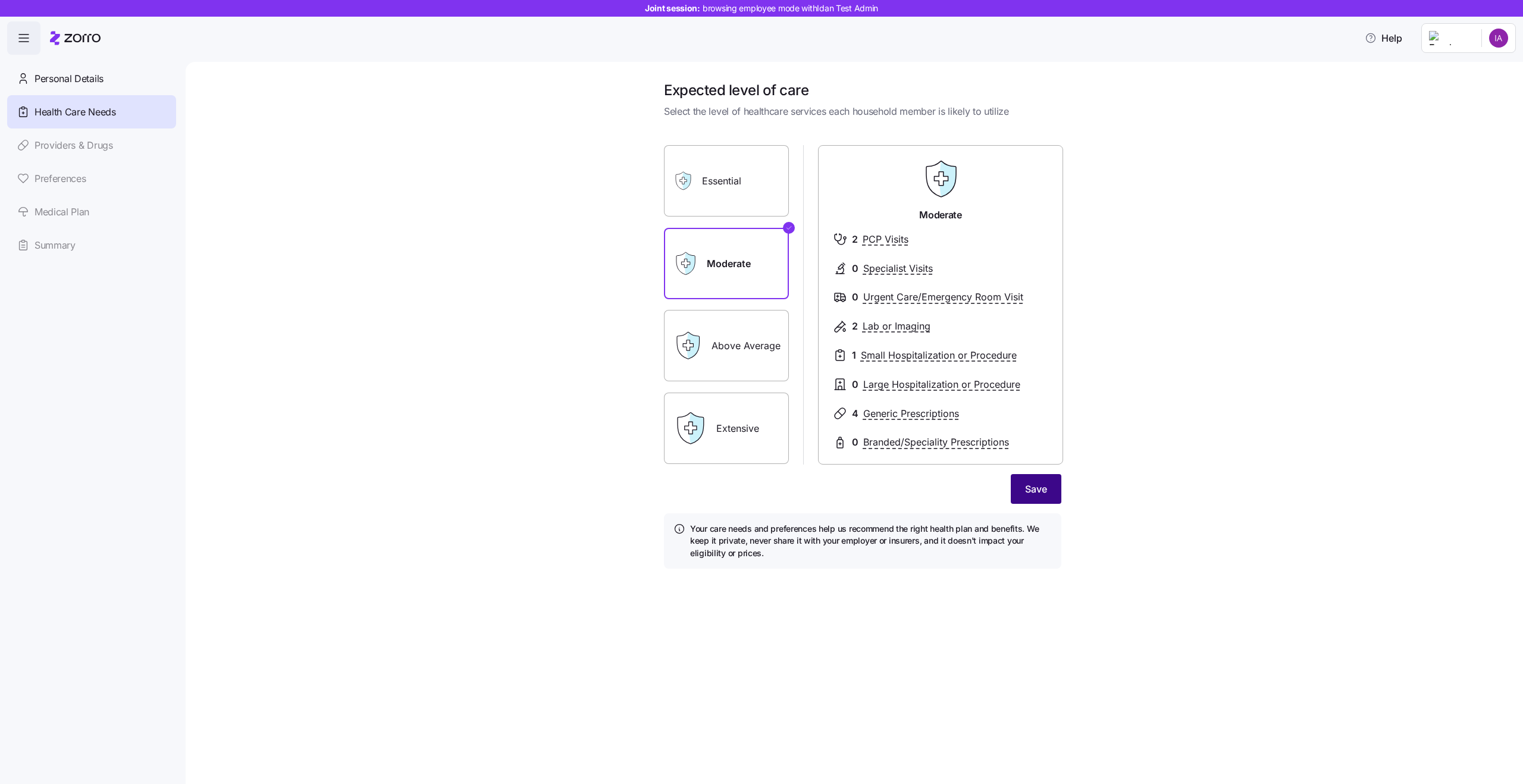
click at [1046, 496] on span "Save" at bounding box center [1036, 489] width 22 height 14
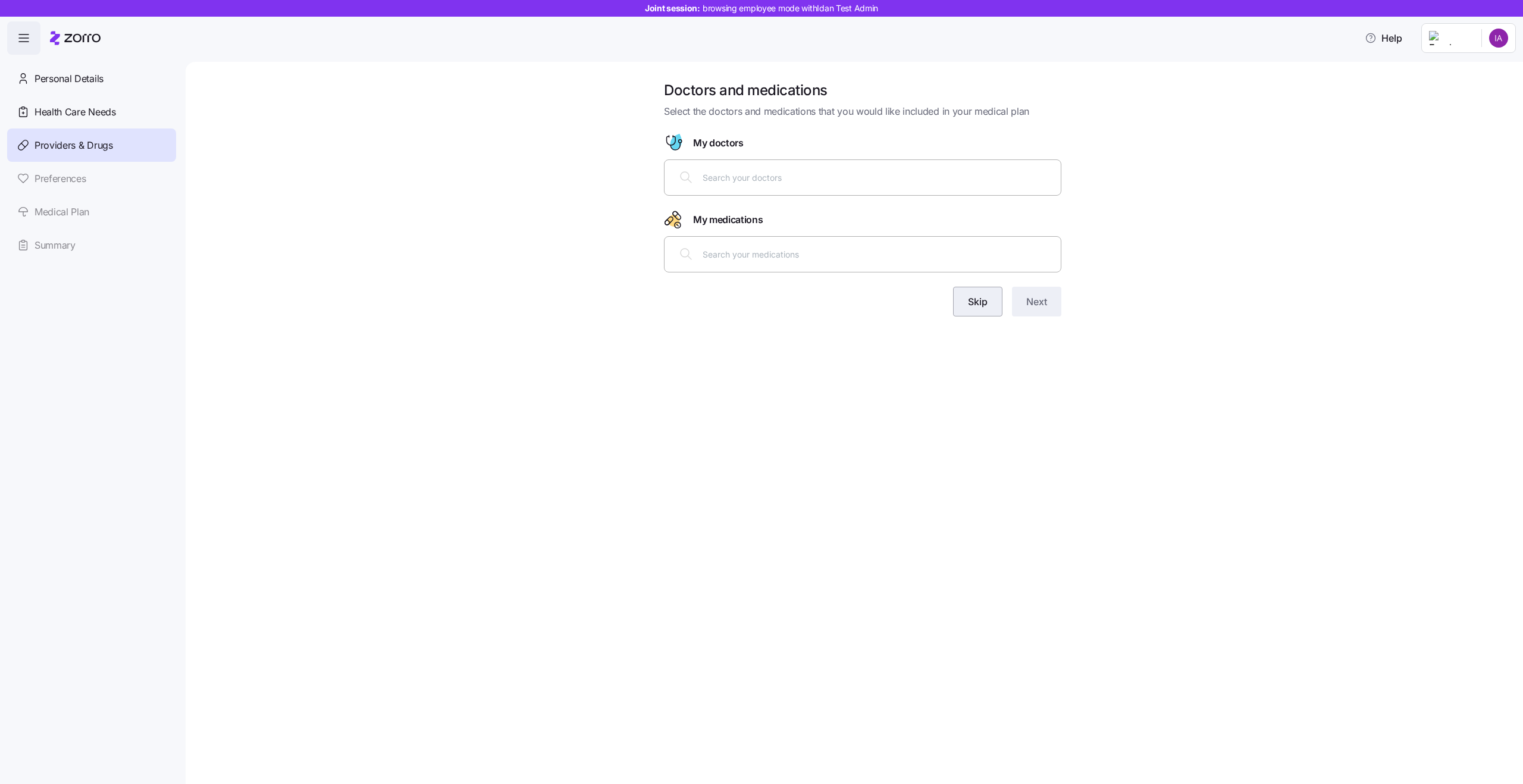
click at [979, 304] on span "Skip" at bounding box center [977, 302] width 20 height 14
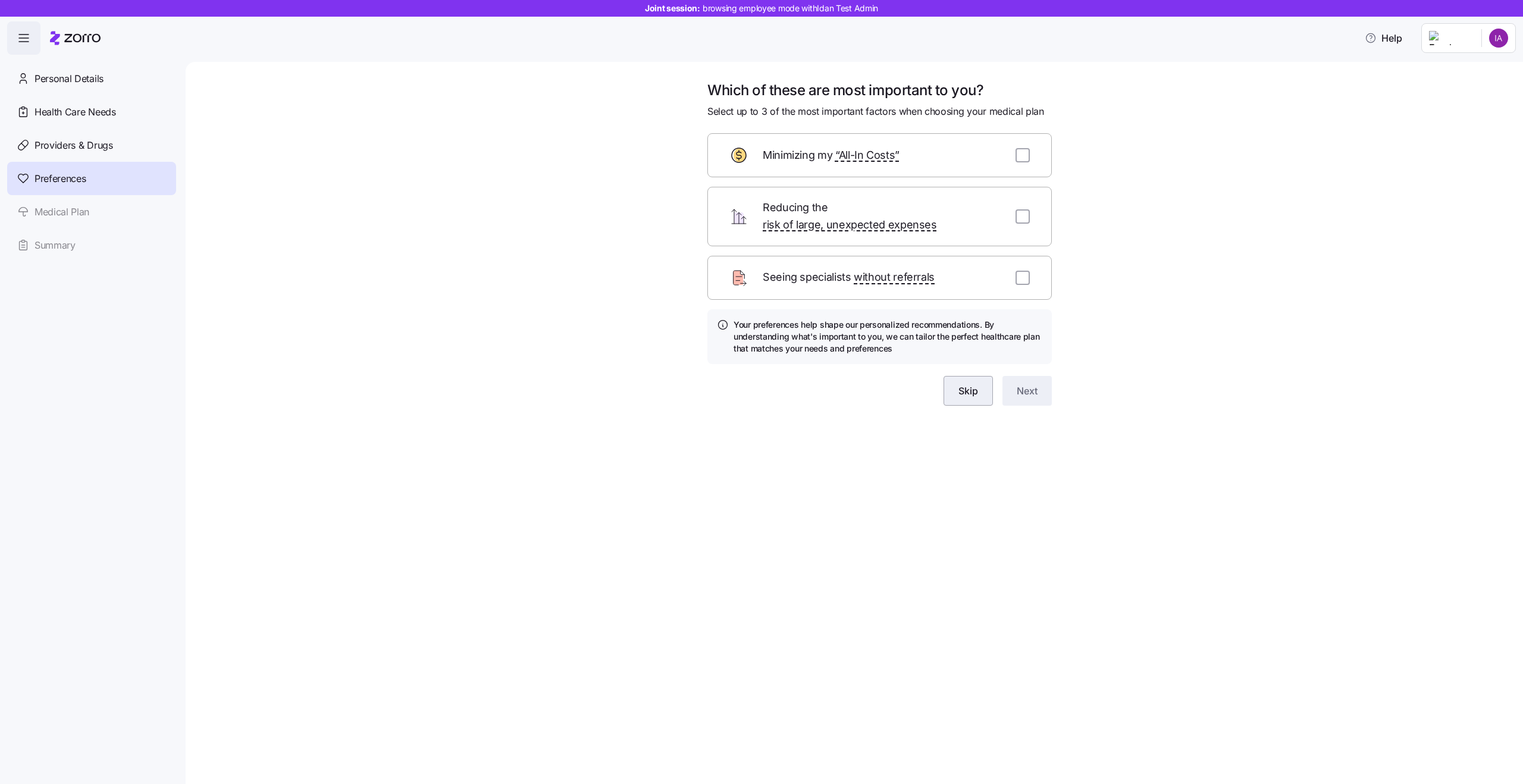
click at [954, 376] on button "Skip" at bounding box center [968, 391] width 50 height 30
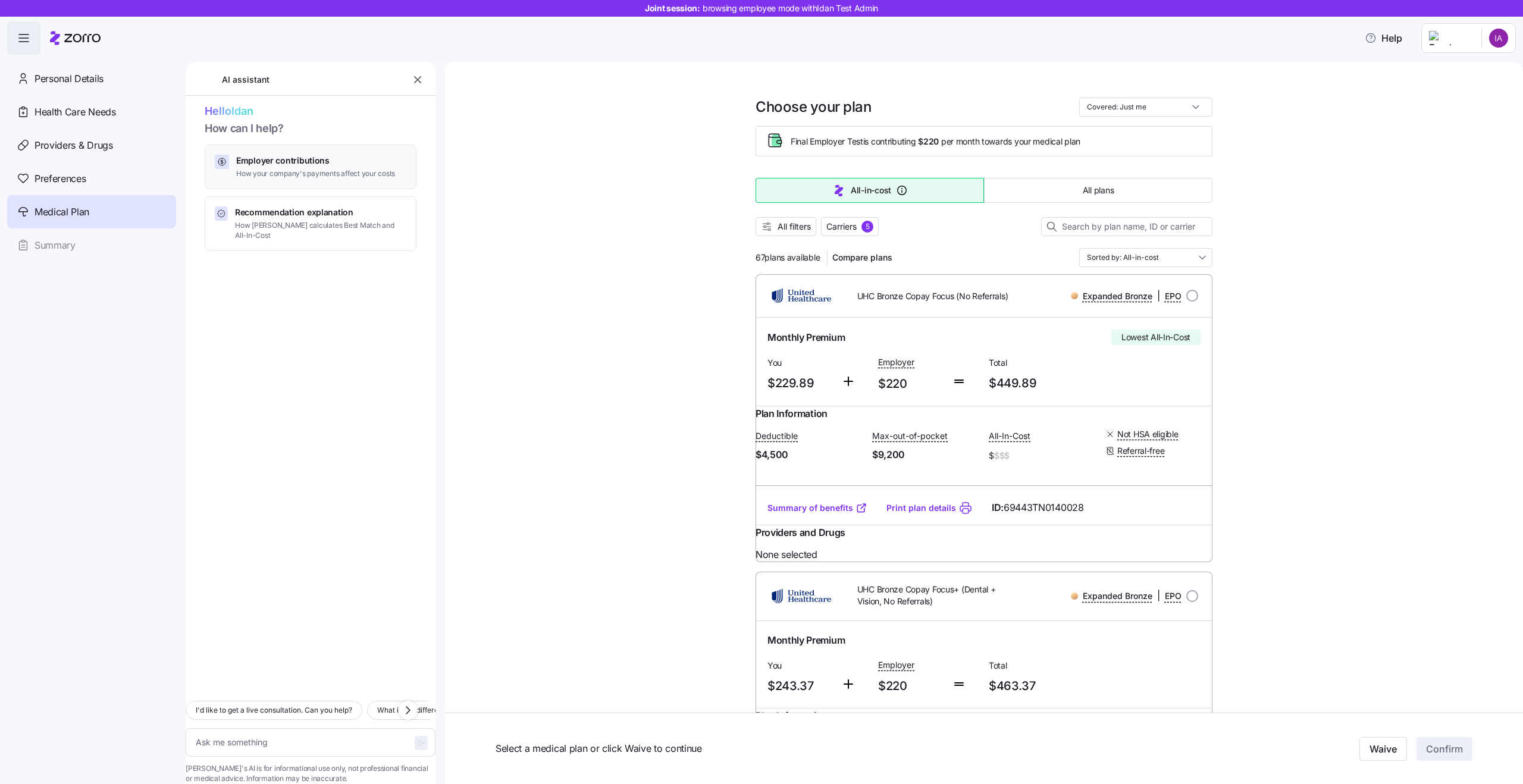
click at [316, 170] on span "How your company's payments affect your costs" at bounding box center [315, 174] width 159 height 10
type textarea "x"
type textarea "Can you explain how my employer contributions work and how they affect my month…"
click at [415, 736] on span "button" at bounding box center [421, 743] width 13 height 14
type textarea "x"
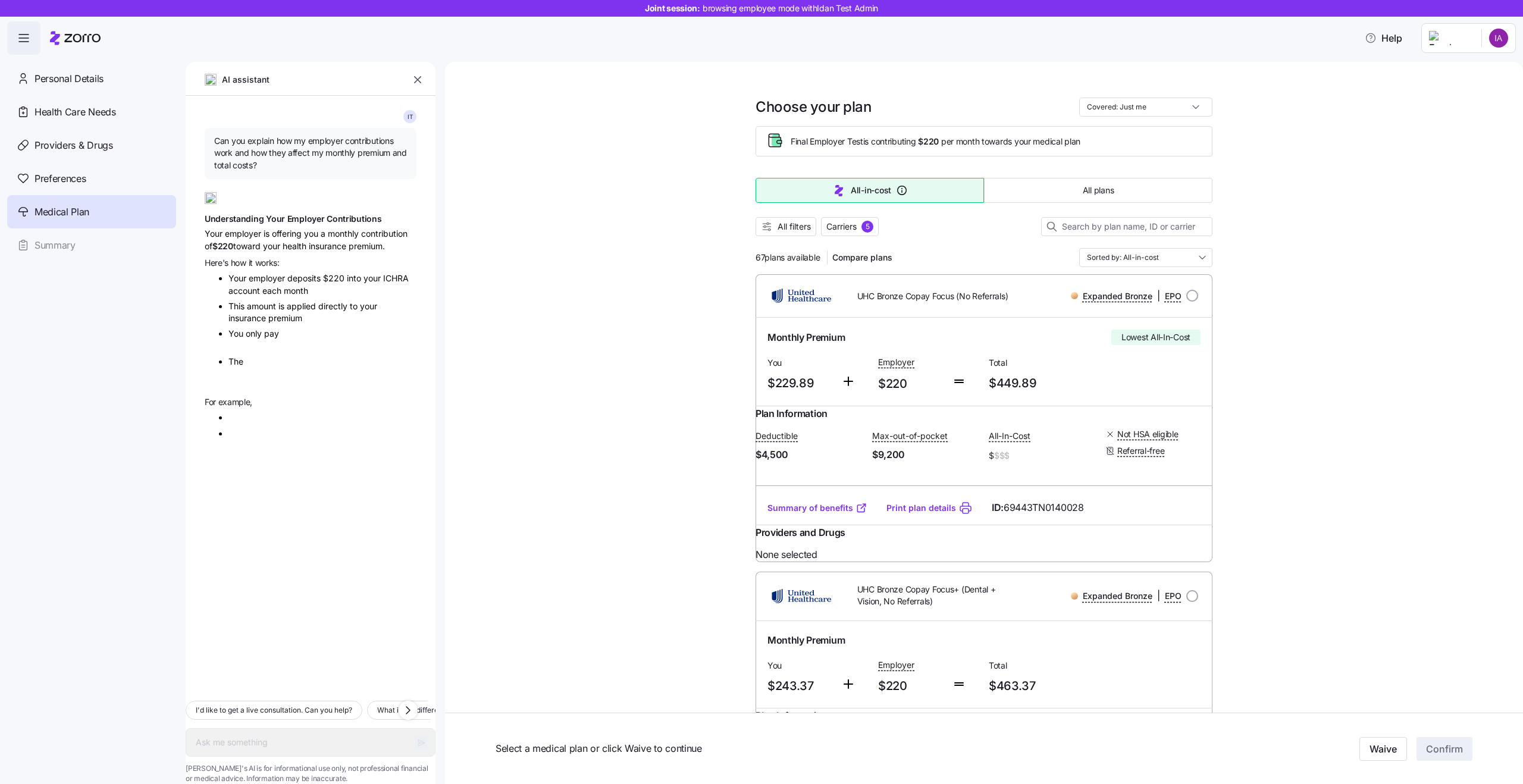
type textarea "x"
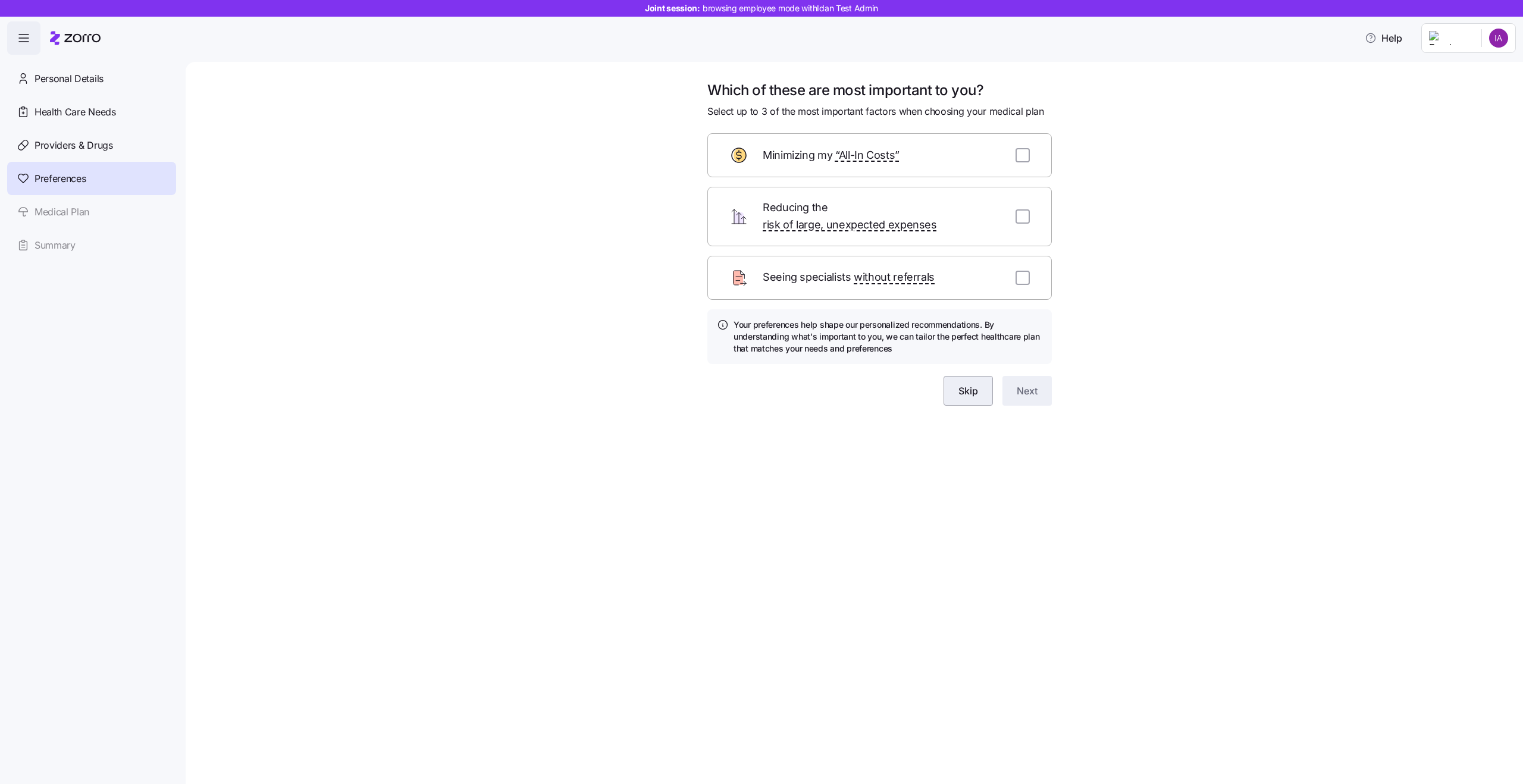
click at [959, 384] on span "Skip" at bounding box center [968, 391] width 20 height 14
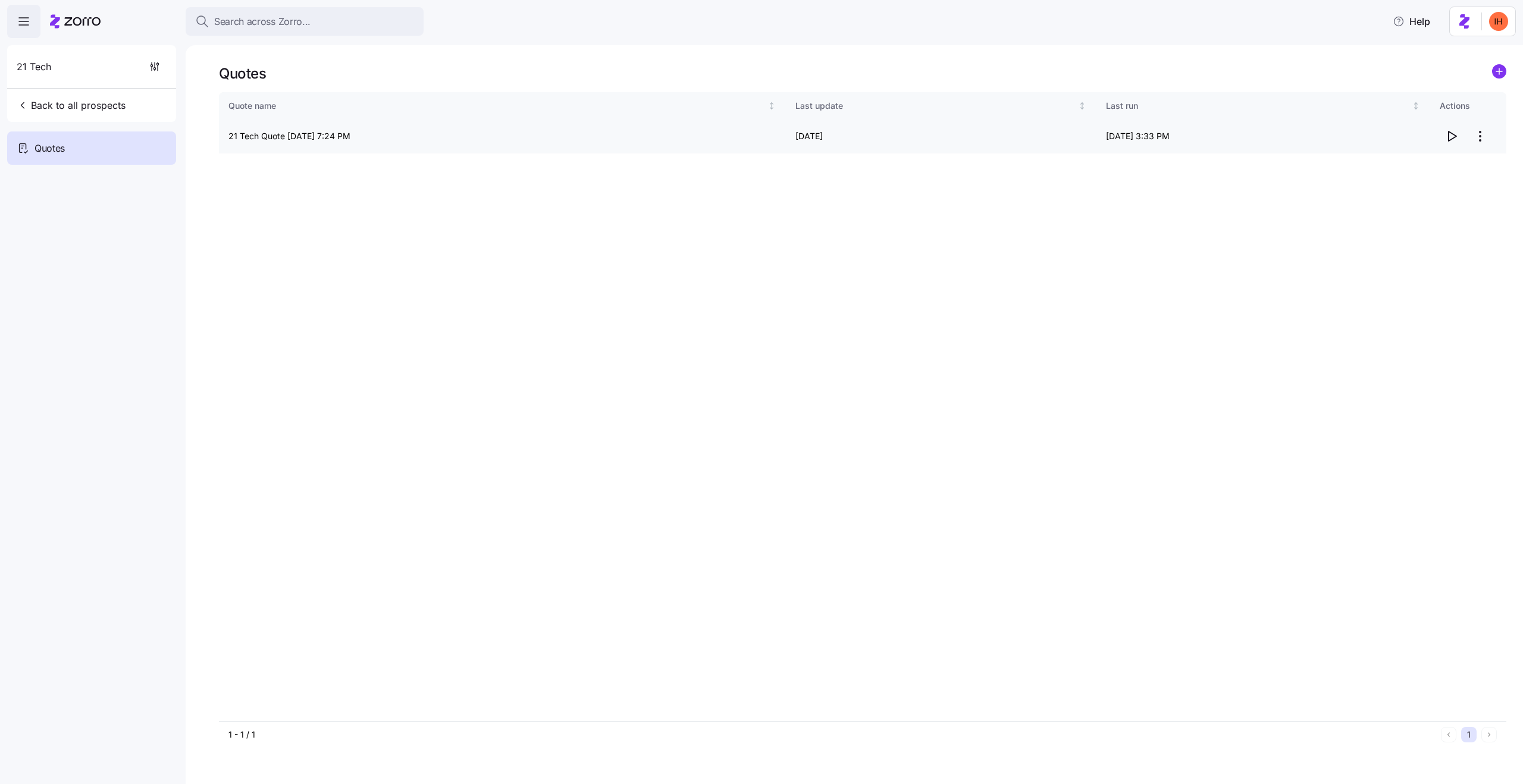
click at [318, 133] on td "21 Tech Quote [DATE] 7:24 PM" at bounding box center [502, 137] width 567 height 34
click at [340, 138] on td "21 Tech Quote [DATE] 7:24 PM" at bounding box center [502, 137] width 567 height 34
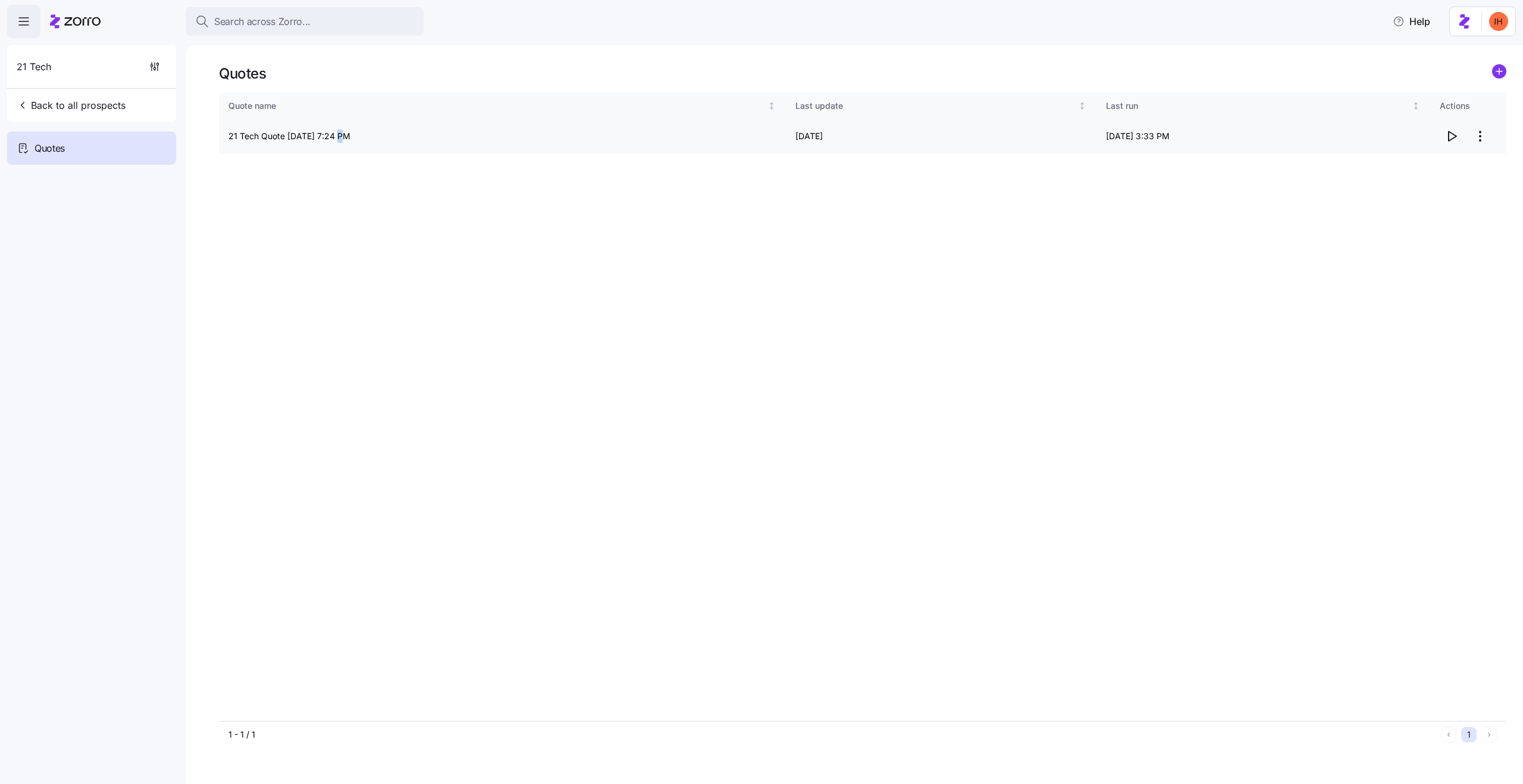
click at [340, 138] on td "21 Tech Quote [DATE] 7:24 PM" at bounding box center [502, 137] width 567 height 34
click at [276, 136] on td "21 Tech Quote [DATE] 7:24 PM" at bounding box center [502, 137] width 567 height 34
